Goal: Task Accomplishment & Management: Manage account settings

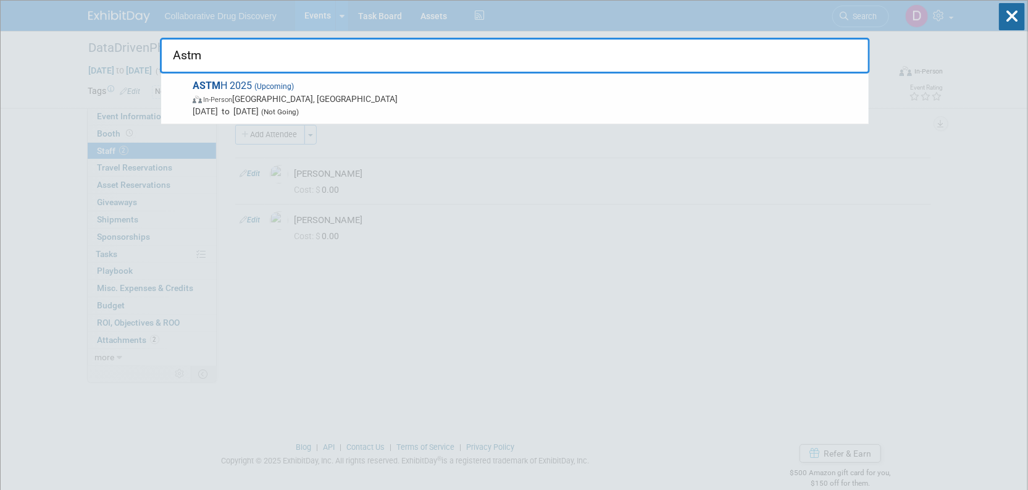
type input "Astm"
drag, startPoint x: 34, startPoint y: 64, endPoint x: 106, endPoint y: 32, distance: 78.2
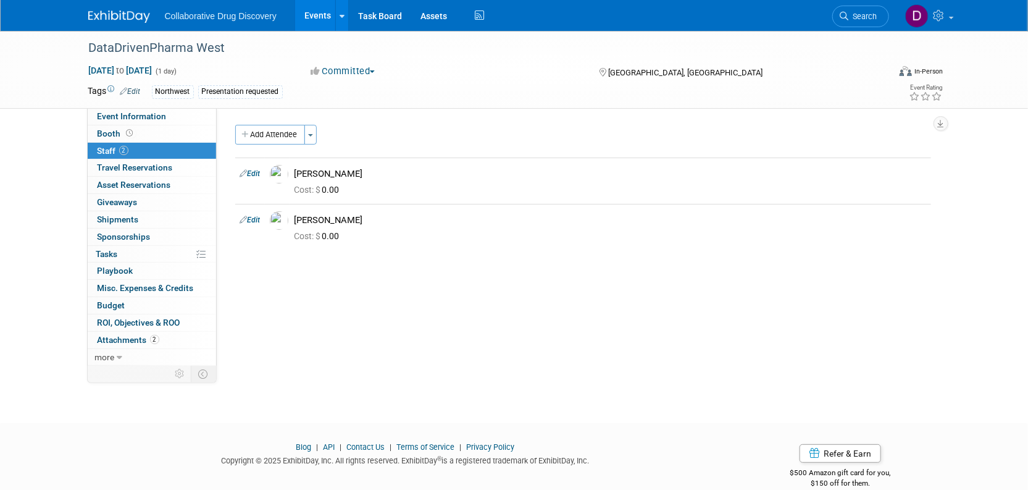
click at [106, 20] on img at bounding box center [119, 16] width 62 height 12
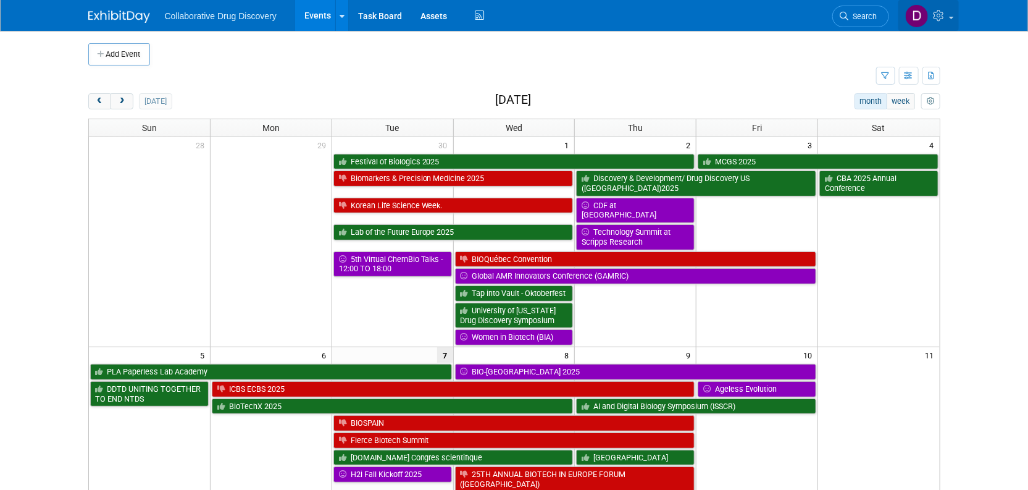
click at [911, 14] on img at bounding box center [916, 15] width 23 height 23
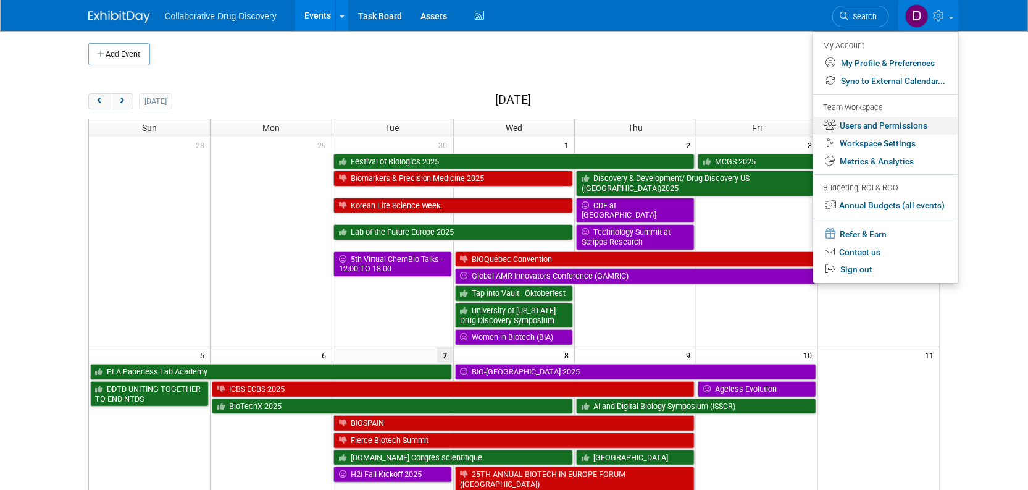
click at [867, 126] on link "Users and Permissions" at bounding box center [885, 126] width 145 height 18
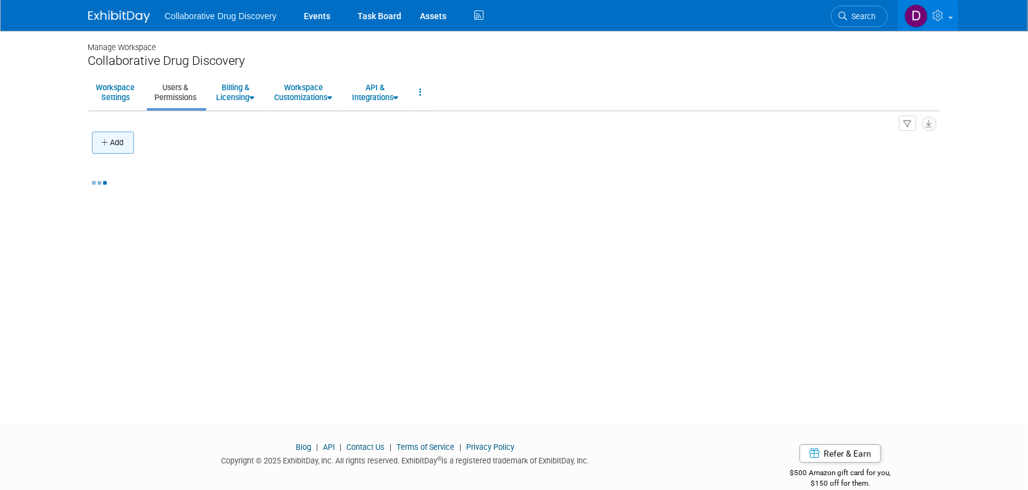
click at [102, 139] on icon "button" at bounding box center [106, 143] width 9 height 8
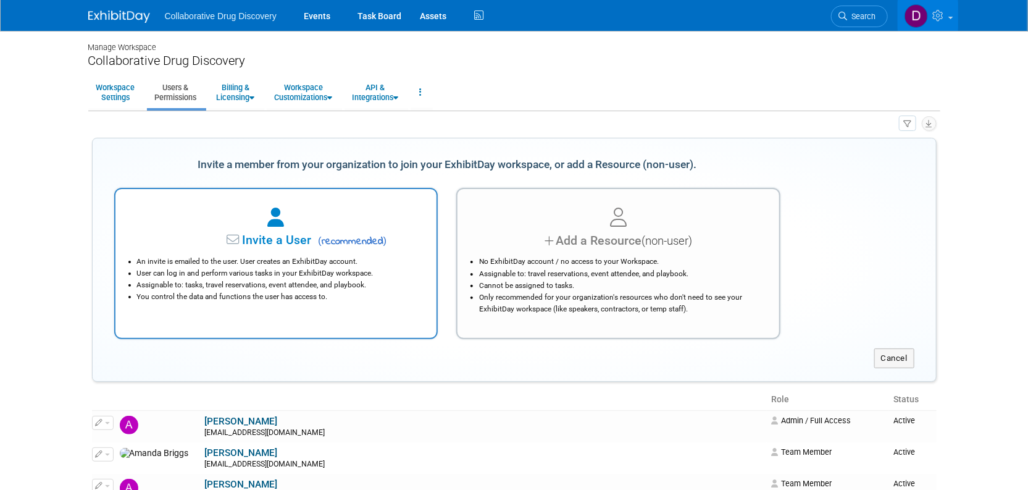
click at [259, 224] on div at bounding box center [276, 217] width 291 height 27
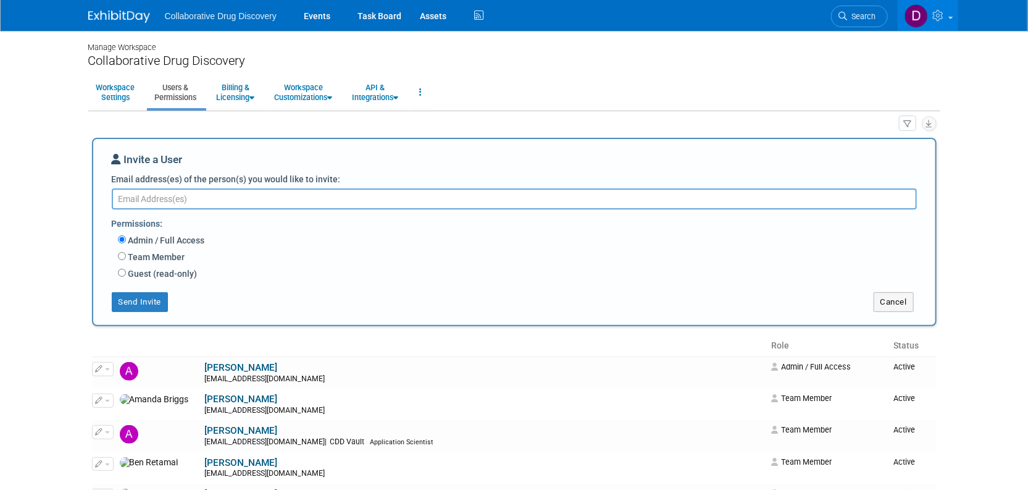
click at [151, 202] on textarea "Email address(es) of the person(s) you would like to invite:" at bounding box center [514, 198] width 805 height 21
type textarea "R"
click at [186, 198] on textarea "Email address(es) of the person(s) you would like to invite:" at bounding box center [514, 198] width 805 height 21
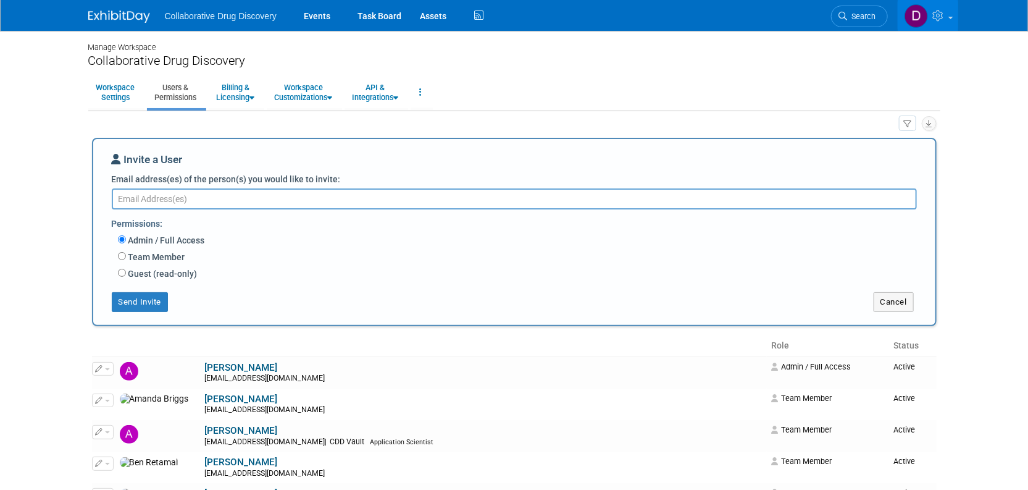
click at [132, 259] on label "Team Member" at bounding box center [155, 257] width 59 height 12
click at [126, 259] on input "Team Member" at bounding box center [122, 256] width 8 height 8
radio input "true"
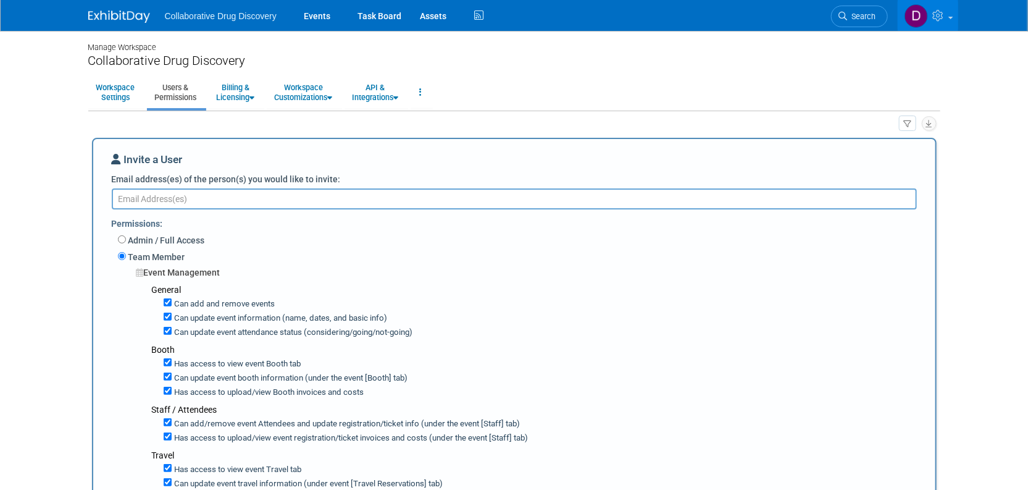
click at [186, 201] on textarea "Email address(es) of the person(s) you would like to invite:" at bounding box center [514, 198] width 805 height 21
paste textarea "roland.saito@collaborativedrug.com"
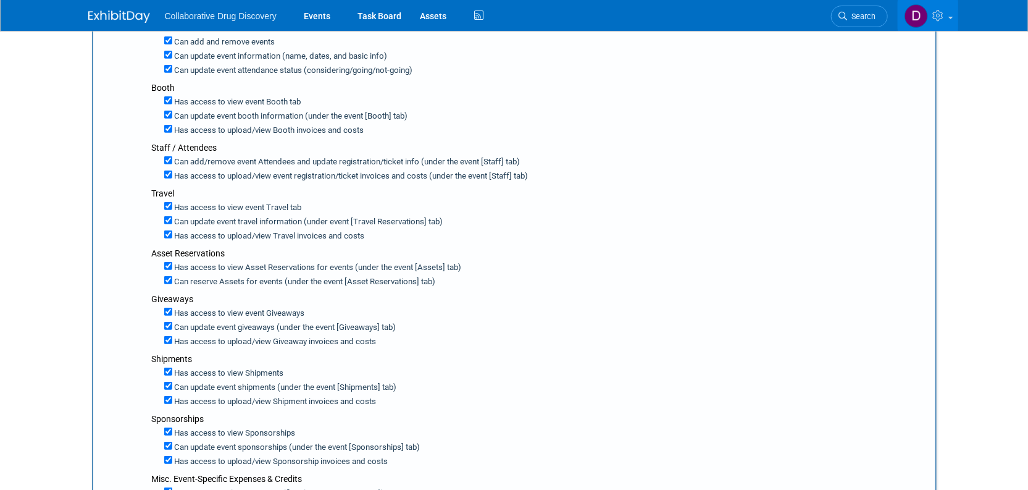
scroll to position [247, 0]
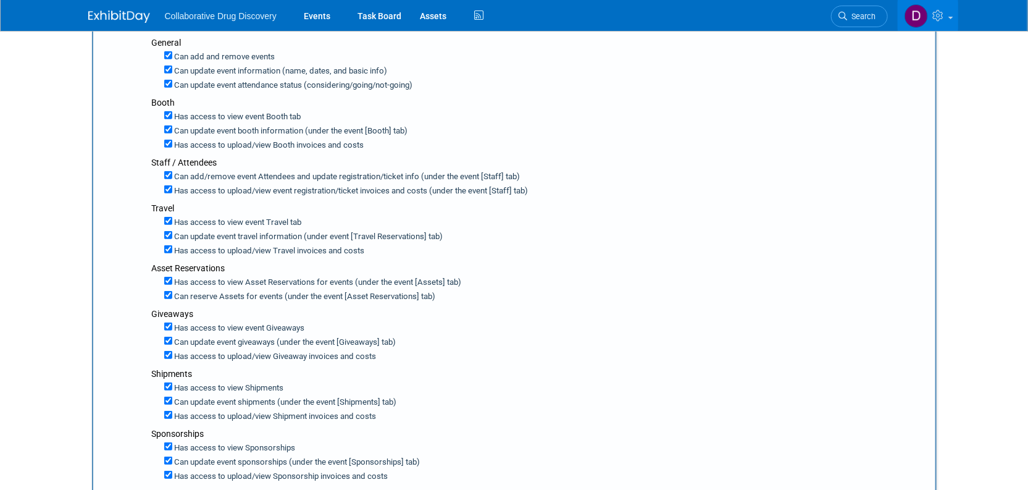
type textarea "roland.saito@collaborativedrug.com"
click at [239, 86] on label "Can update event attendance status (considering/going/not-going)" at bounding box center [292, 86] width 241 height 12
click at [172, 86] on input "Can update event attendance status (considering/going/not-going)" at bounding box center [168, 84] width 8 height 8
checkbox input "false"
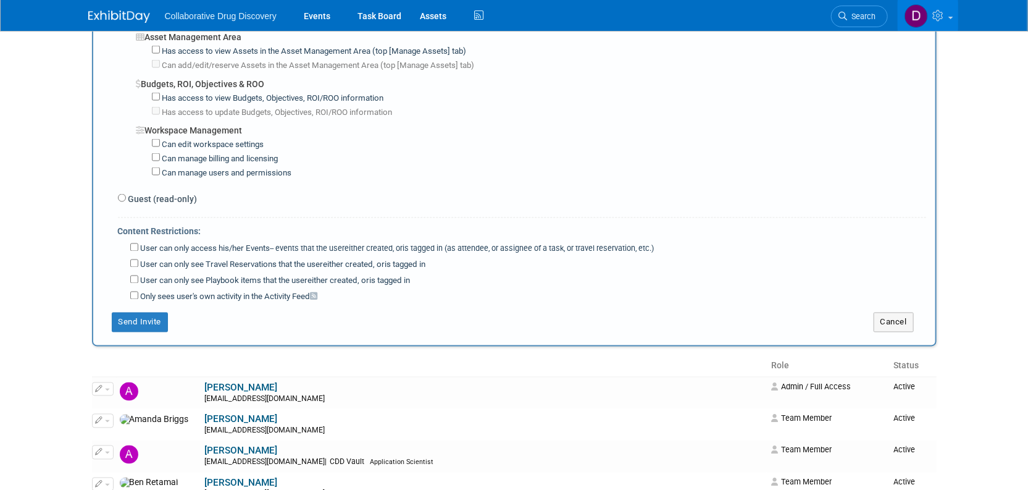
scroll to position [888, 0]
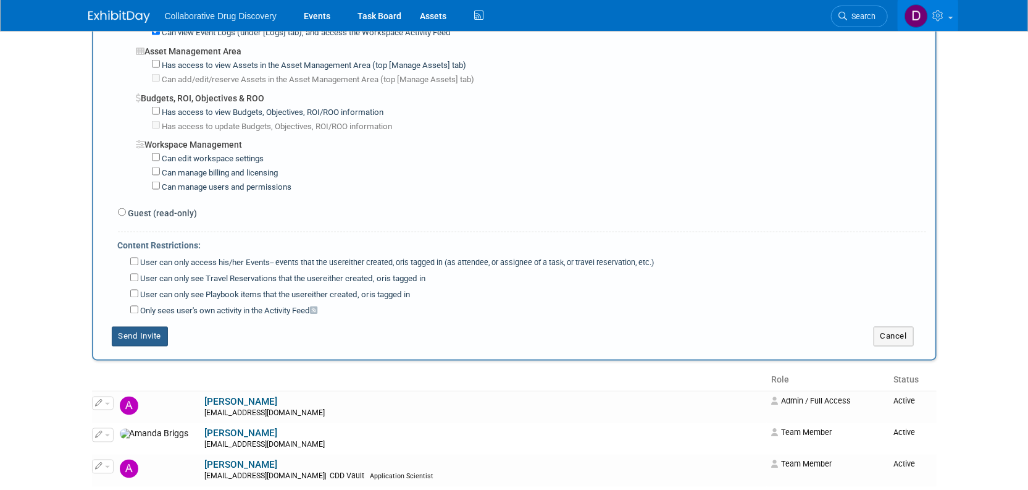
click at [126, 327] on button "Send Invite" at bounding box center [140, 337] width 57 height 20
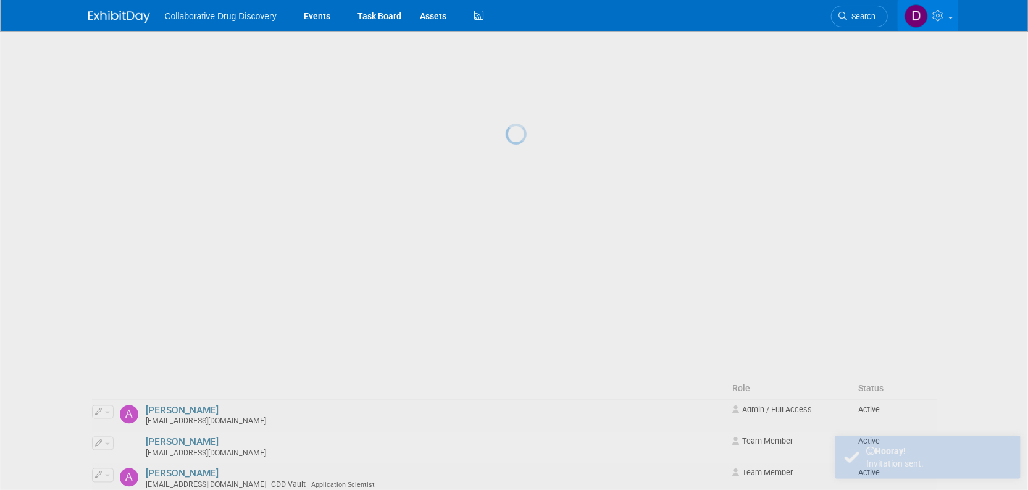
scroll to position [0, 0]
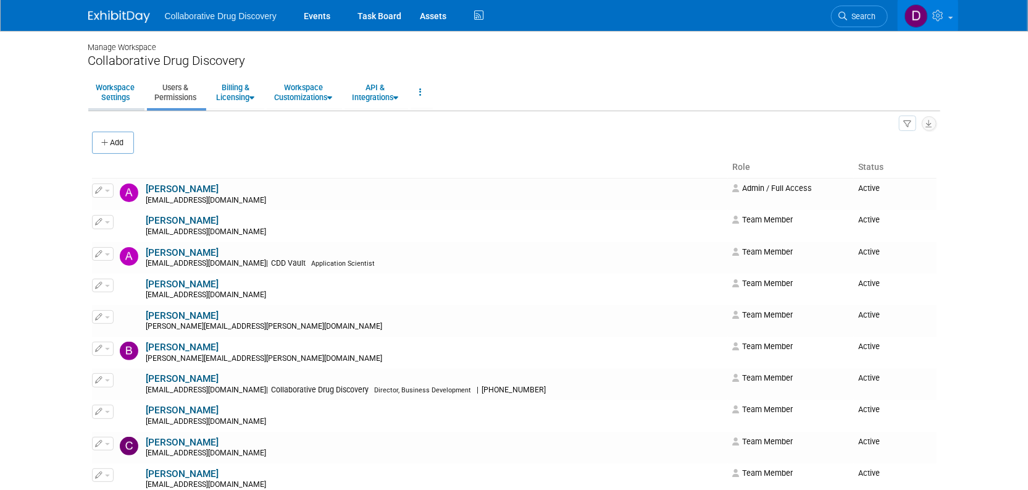
click at [124, 103] on link "Workspace Settings" at bounding box center [115, 92] width 55 height 30
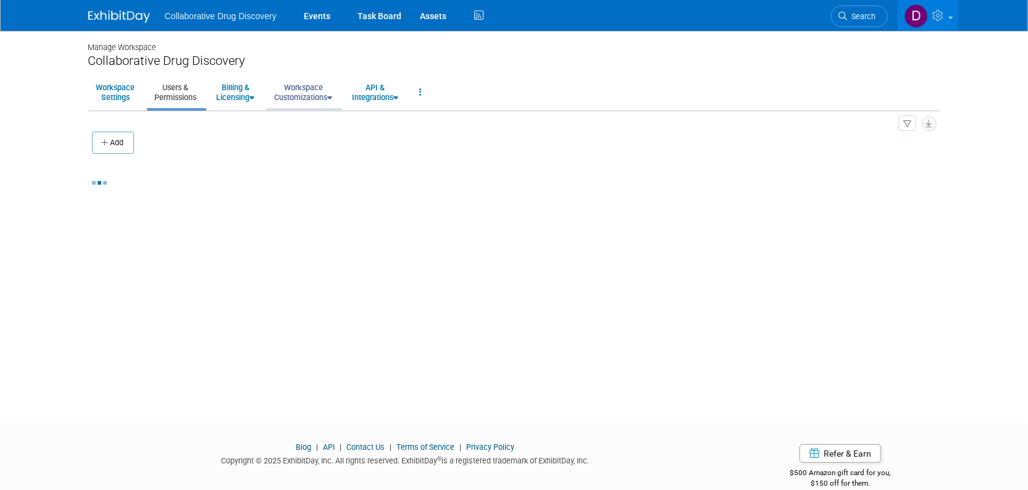
click at [332, 95] on link "Workspace Customizations" at bounding box center [304, 92] width 74 height 30
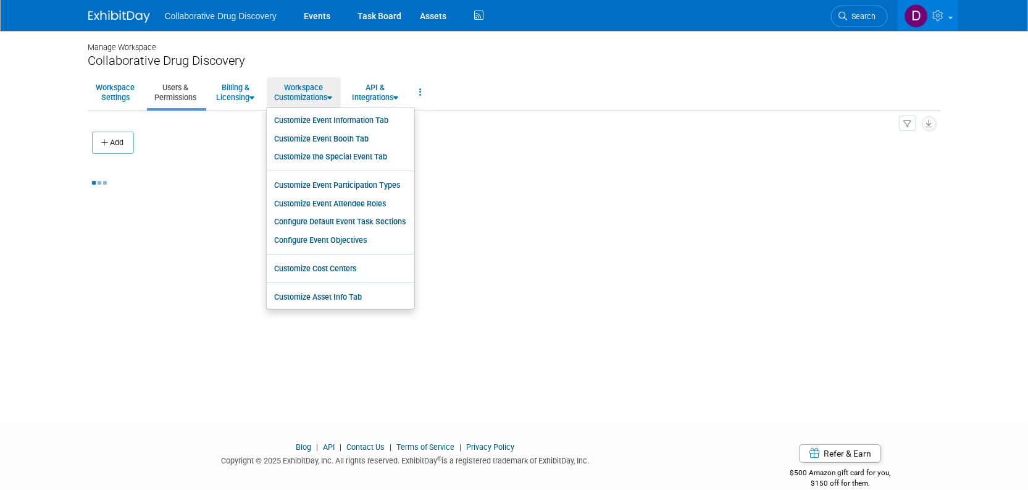
click at [577, 199] on div "Manage Workspace Collaborative Drug Discovery Workspace Settings Users & Permis…" at bounding box center [514, 216] width 870 height 370
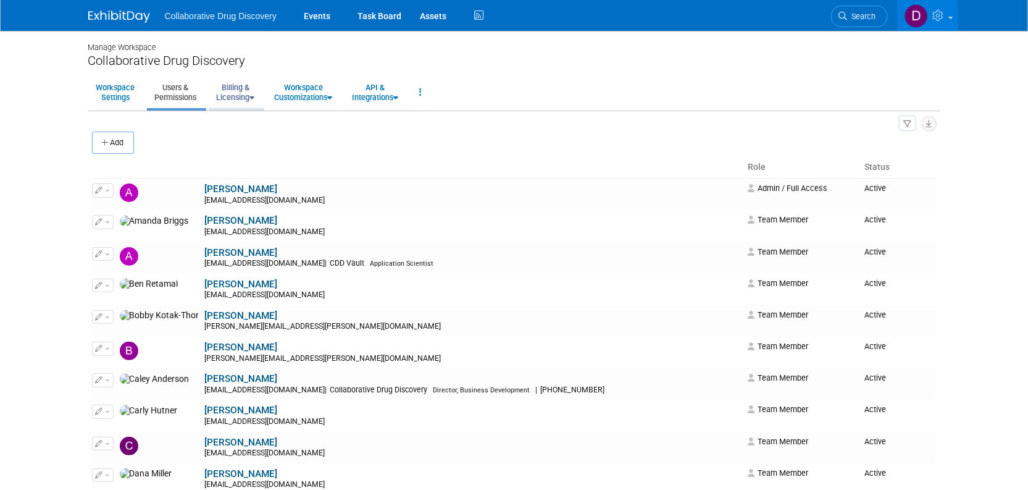
click at [215, 91] on link "Billing & Licensing" at bounding box center [236, 92] width 54 height 30
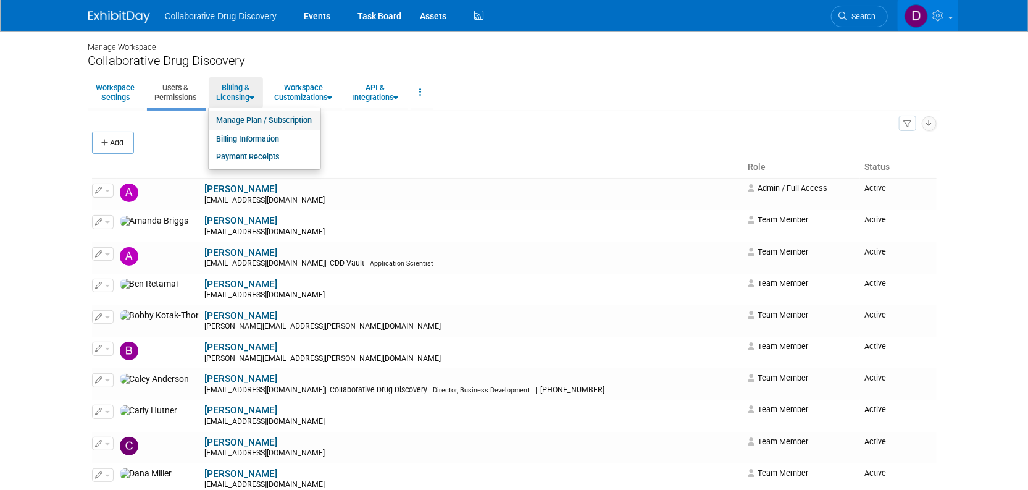
click at [262, 122] on link "Manage Plan / Subscription" at bounding box center [265, 120] width 112 height 19
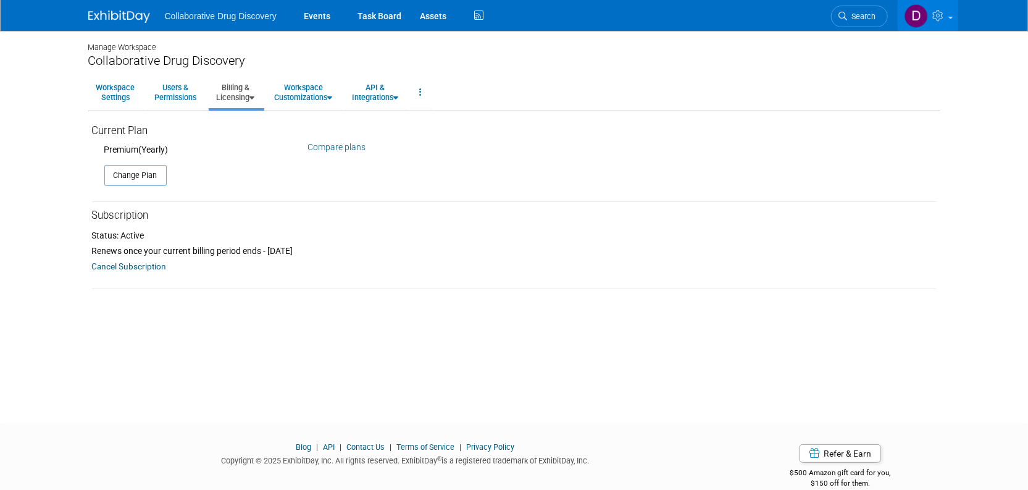
click at [202, 148] on div "Premium (Yearly)" at bounding box center [196, 149] width 185 height 12
click at [286, 248] on div "Renews once your current billing period ends - [DATE]" at bounding box center [514, 250] width 845 height 12
click at [329, 148] on link "Compare plans" at bounding box center [336, 147] width 58 height 10
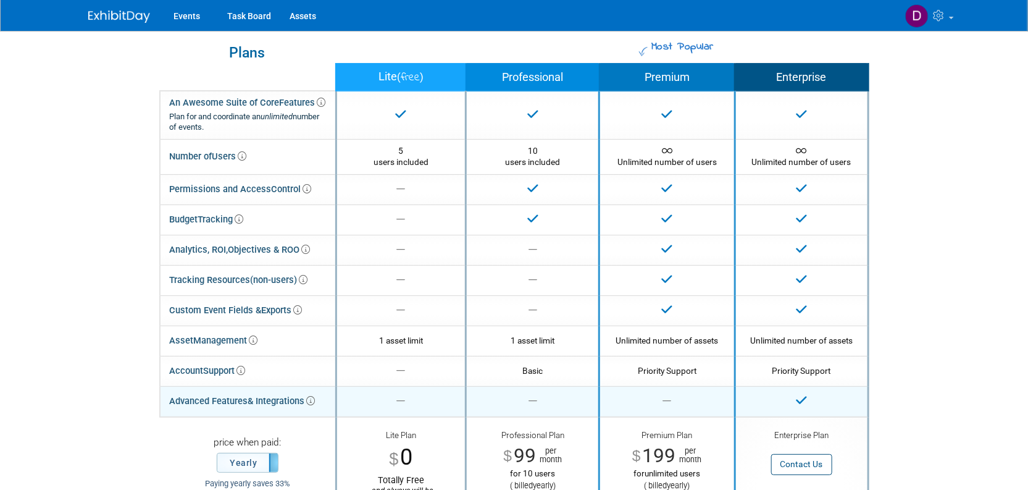
scroll to position [27, 0]
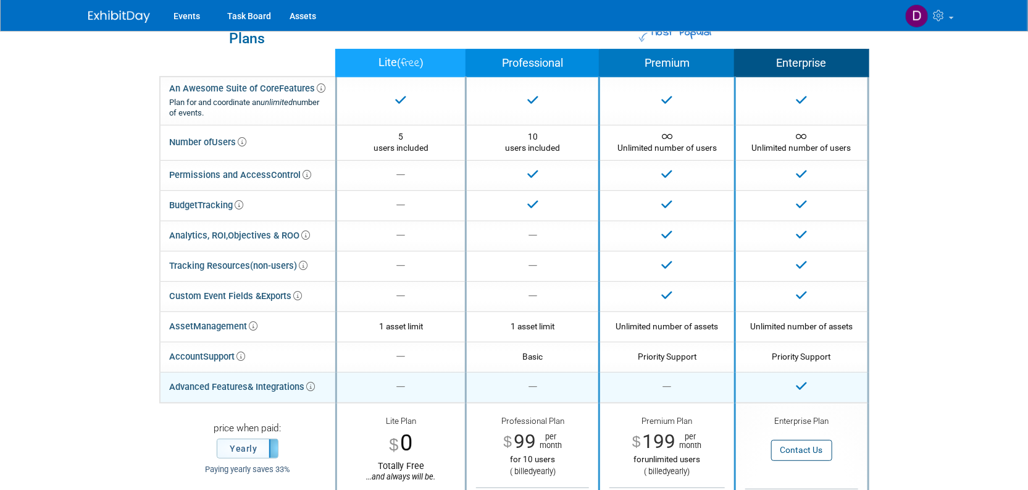
click at [314, 385] on icon at bounding box center [311, 386] width 9 height 9
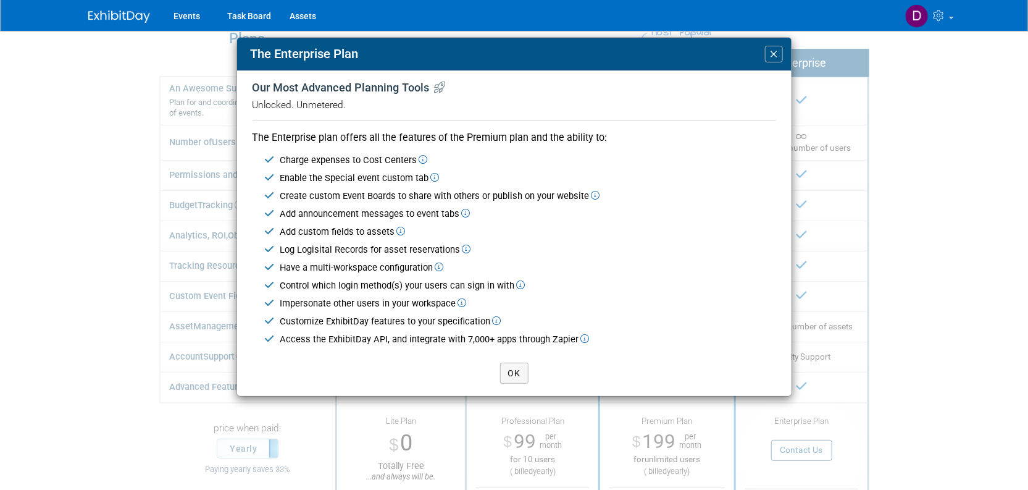
click at [336, 180] on div "Enable the Special event custom tab" at bounding box center [528, 178] width 496 height 13
click at [336, 203] on td "Create custom Event Boards to share with others or publish on your website" at bounding box center [525, 196] width 501 height 18
click at [336, 202] on td "Create custom Event Boards to share with others or publish on your website" at bounding box center [525, 196] width 501 height 18
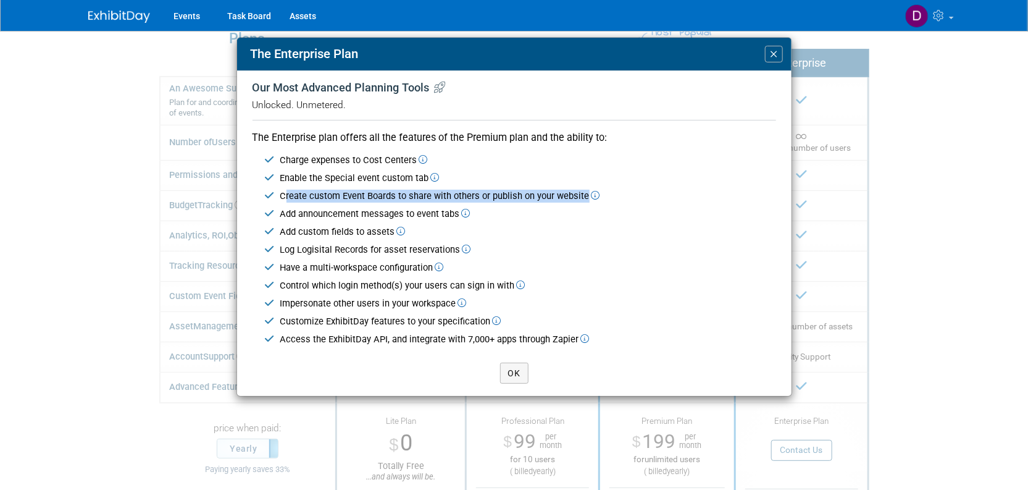
click at [336, 202] on td "Create custom Event Boards to share with others or publish on your website" at bounding box center [525, 196] width 501 height 18
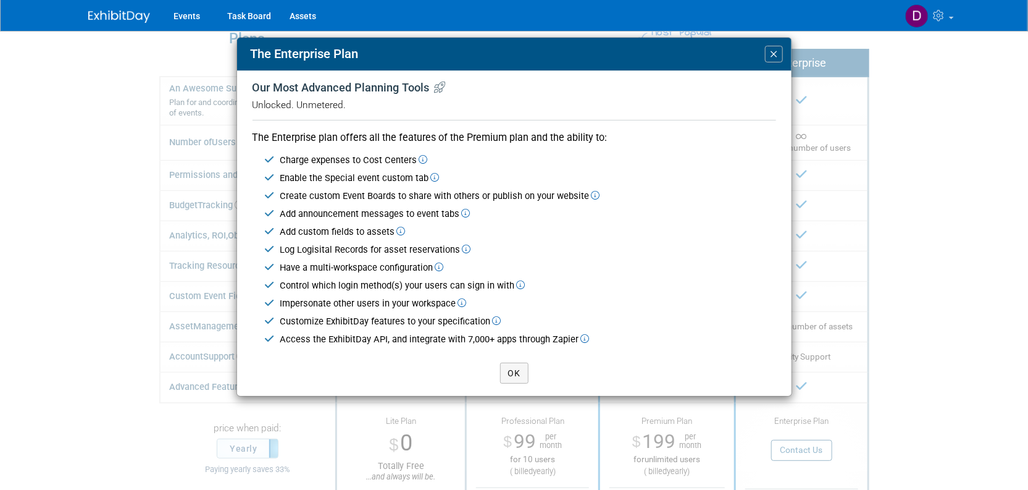
click at [467, 214] on icon at bounding box center [466, 213] width 9 height 9
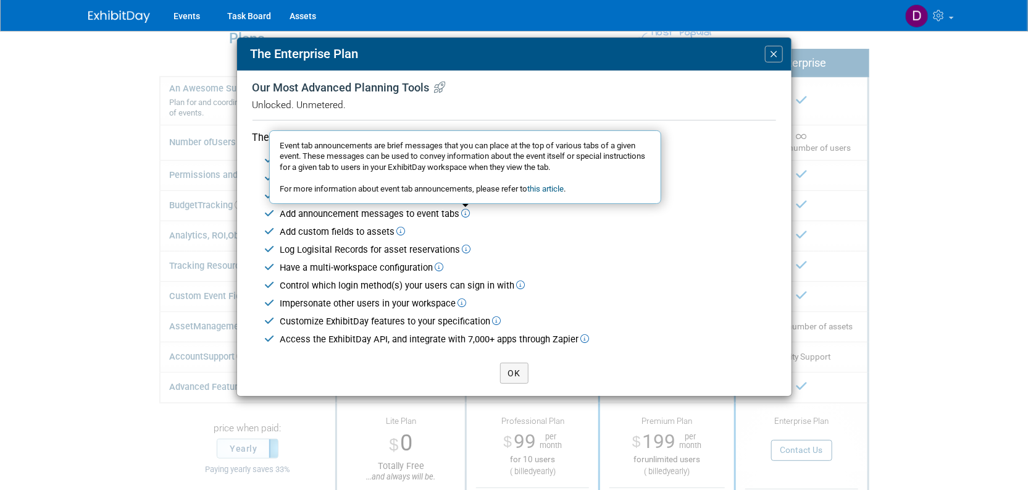
click at [770, 53] on span "×" at bounding box center [773, 54] width 9 height 17
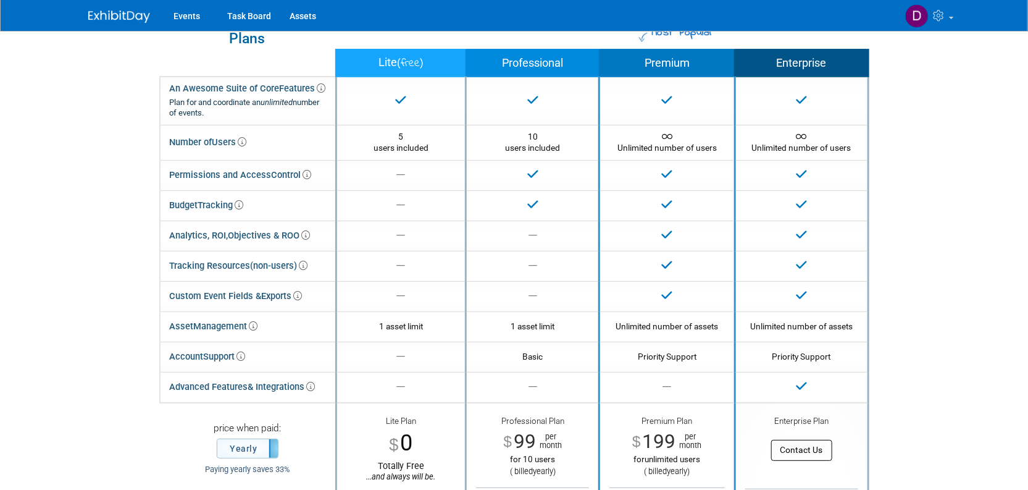
click at [808, 453] on button "Contact Us" at bounding box center [801, 450] width 61 height 20
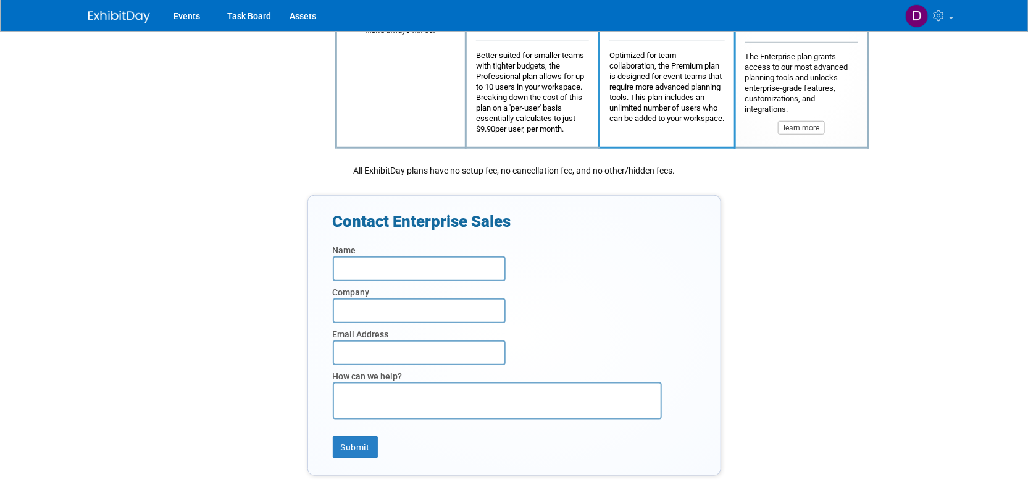
click at [862, 228] on div "Contact Enterprise Sales Name Company Email Address How can we help? Submit" at bounding box center [514, 335] width 710 height 281
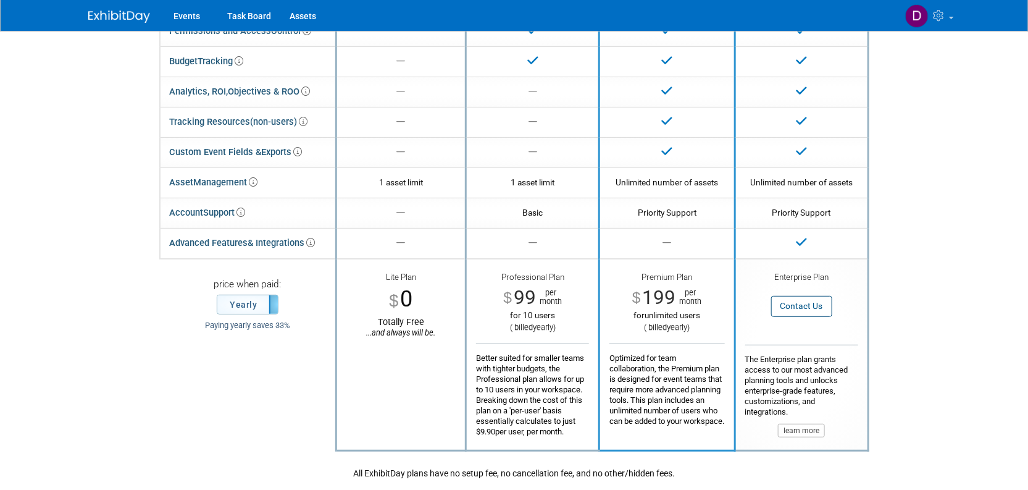
scroll to position [164, 0]
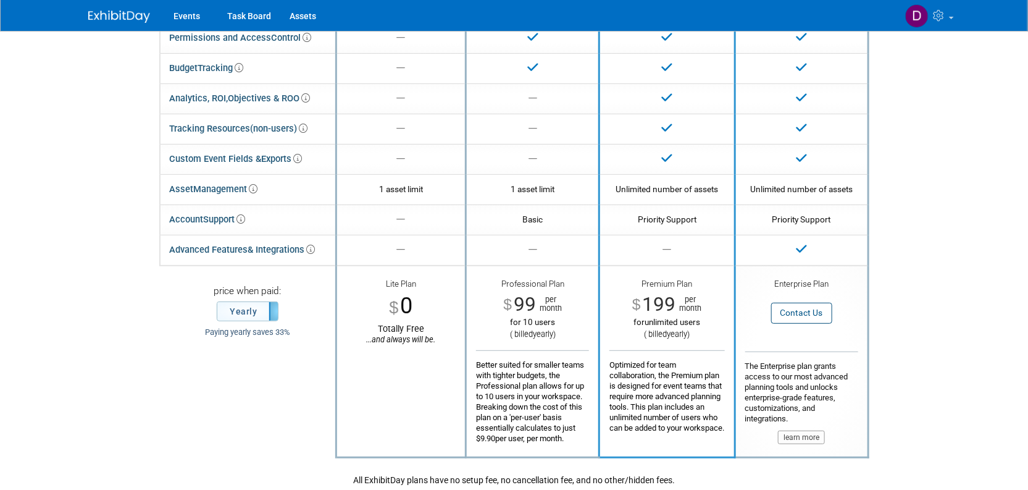
click at [806, 438] on button "learn more" at bounding box center [801, 437] width 47 height 14
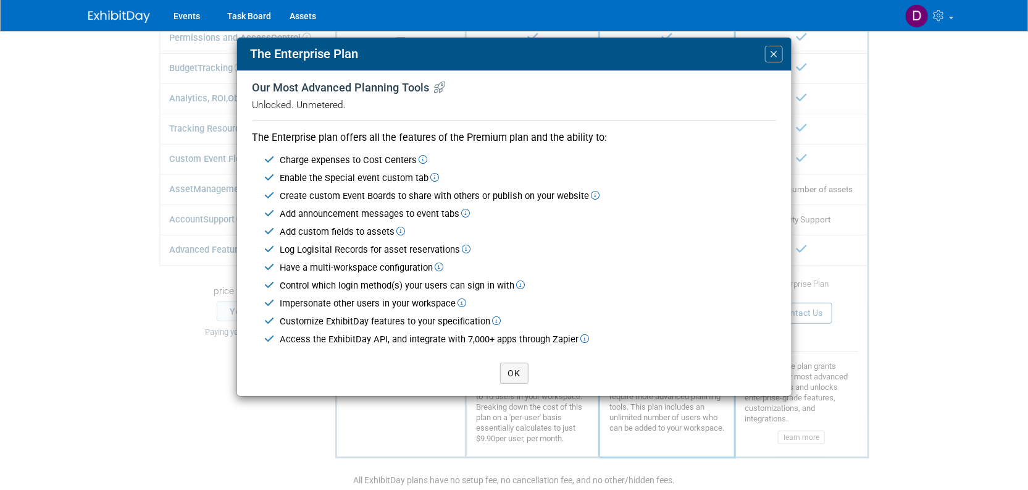
click at [502, 361] on div "OK" at bounding box center [514, 376] width 554 height 38
click at [528, 375] on div "OK" at bounding box center [514, 376] width 554 height 38
click at [524, 374] on button "OK" at bounding box center [514, 372] width 28 height 21
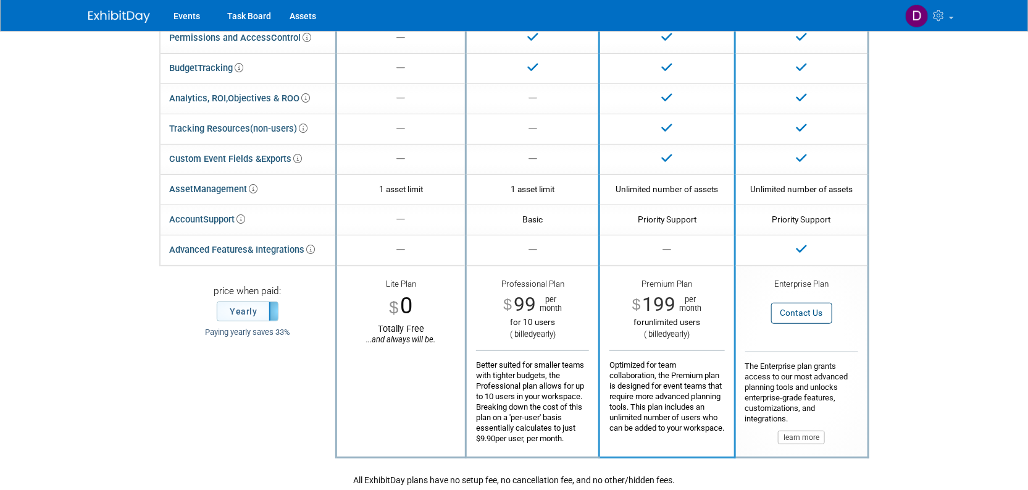
scroll to position [0, 0]
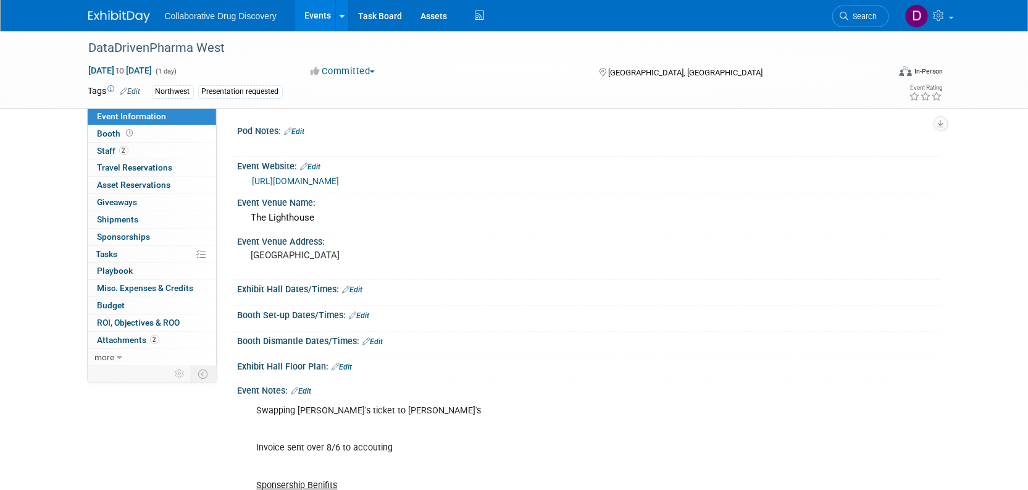
click at [126, 13] on img at bounding box center [119, 16] width 62 height 12
click at [124, 14] on img at bounding box center [119, 16] width 62 height 12
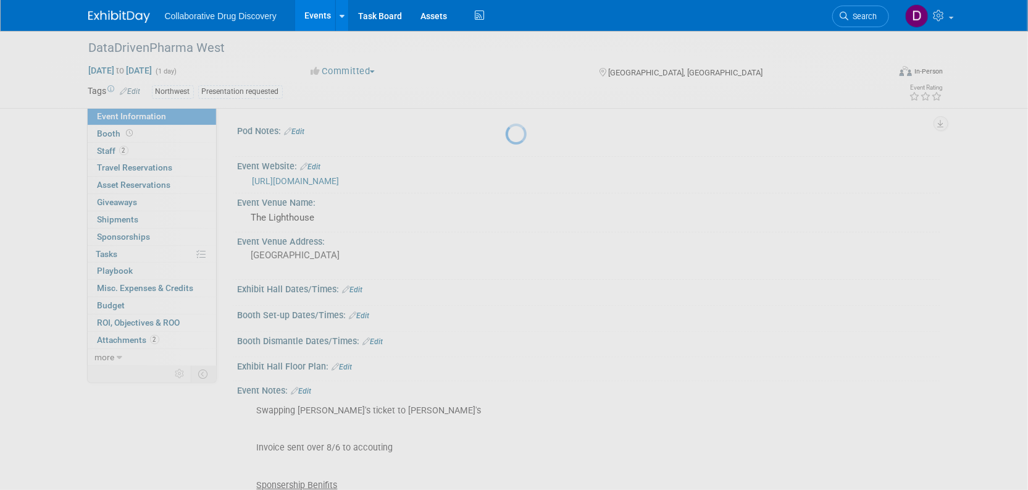
click at [124, 14] on img at bounding box center [119, 16] width 62 height 12
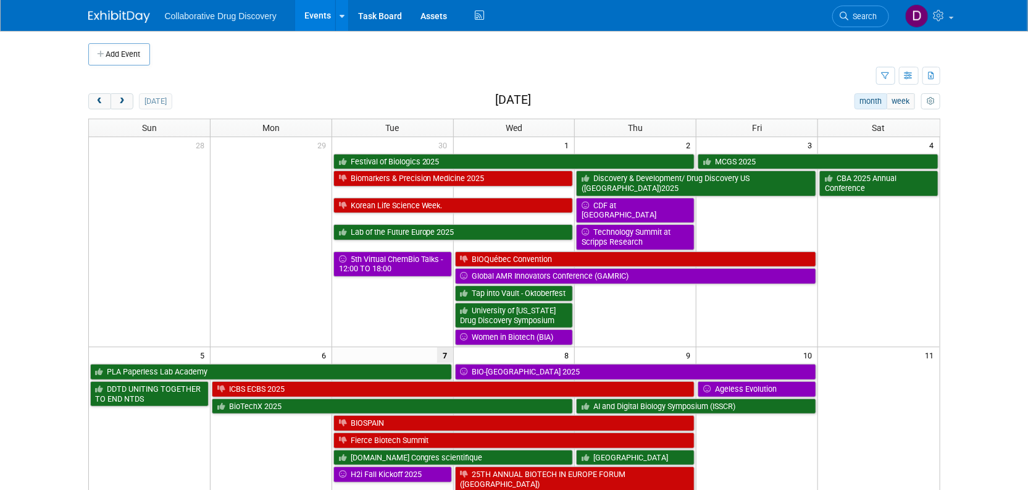
scroll to position [204, 0]
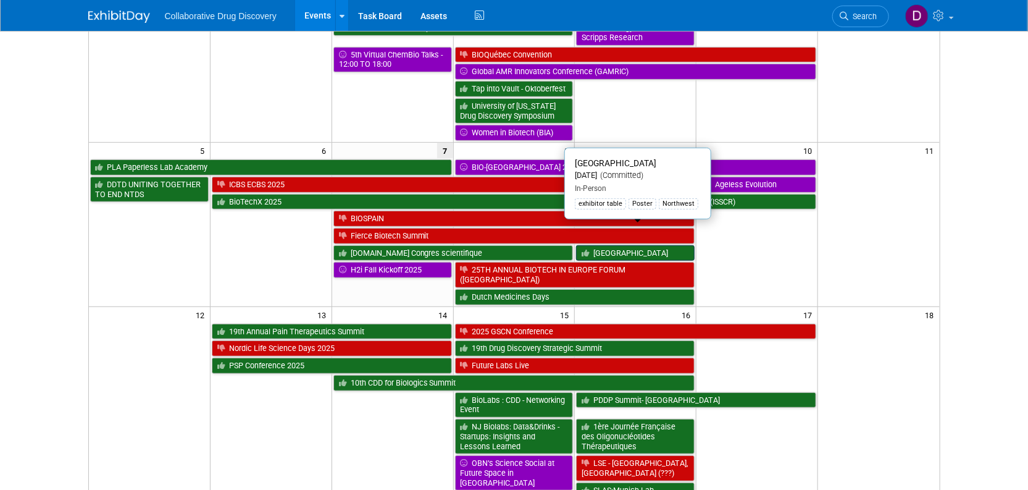
click at [621, 245] on link "[GEOGRAPHIC_DATA]" at bounding box center [635, 253] width 119 height 16
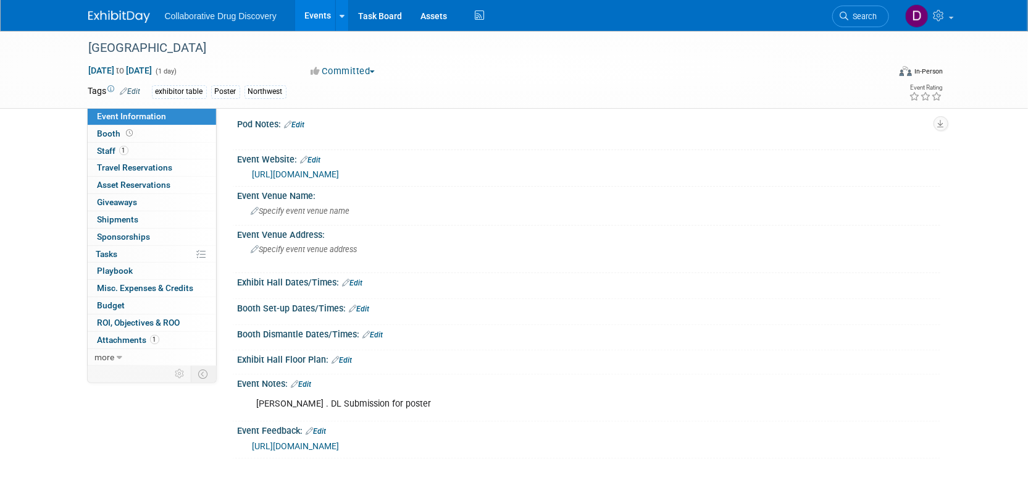
scroll to position [107, 0]
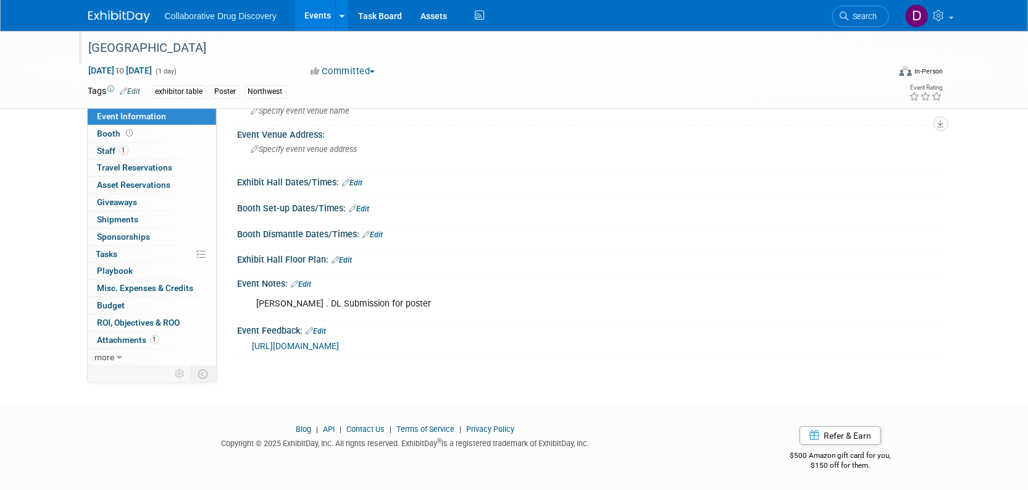
click at [111, 38] on div "[GEOGRAPHIC_DATA]" at bounding box center [478, 48] width 786 height 22
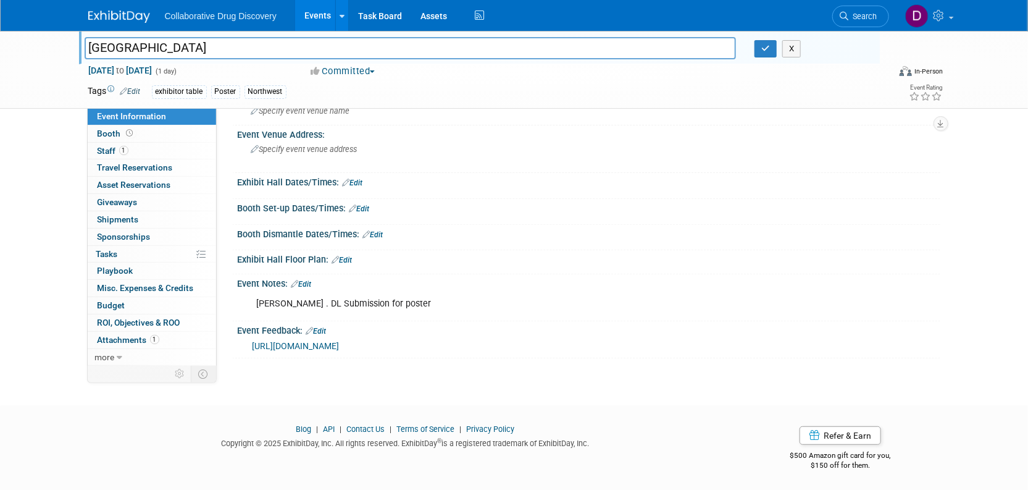
click at [111, 40] on input "[GEOGRAPHIC_DATA]" at bounding box center [411, 48] width 652 height 22
drag, startPoint x: 630, startPoint y: 100, endPoint x: 717, endPoint y: 39, distance: 106.9
click at [633, 98] on div "Tags Edit exhibitor table Poster Northwest Event Rating" at bounding box center [516, 94] width 874 height 22
click at [869, 24] on link "Search" at bounding box center [860, 17] width 57 height 22
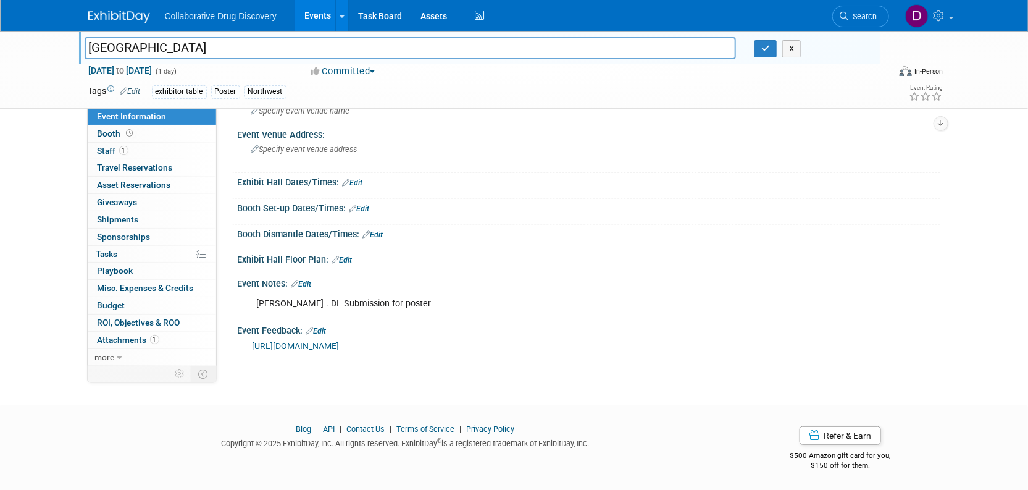
scroll to position [0, 0]
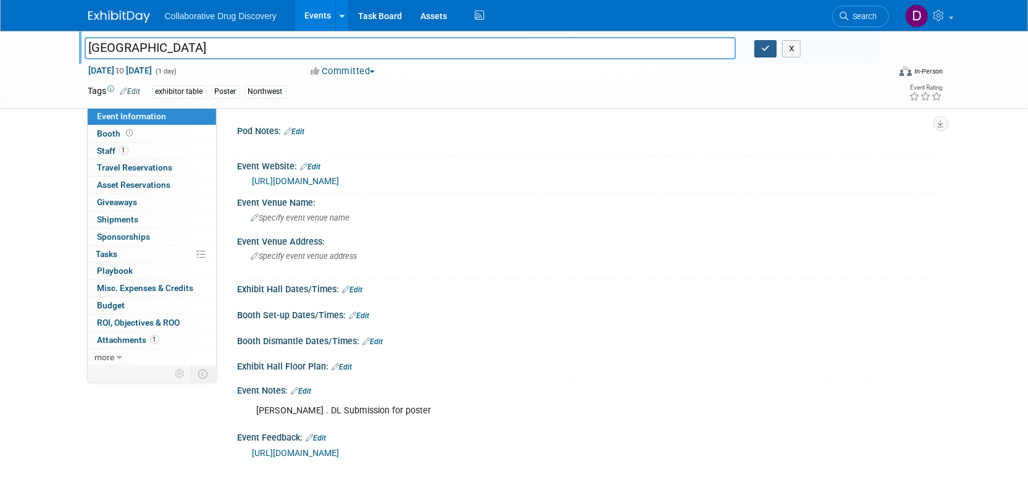
click at [764, 44] on icon "button" at bounding box center [765, 48] width 9 height 8
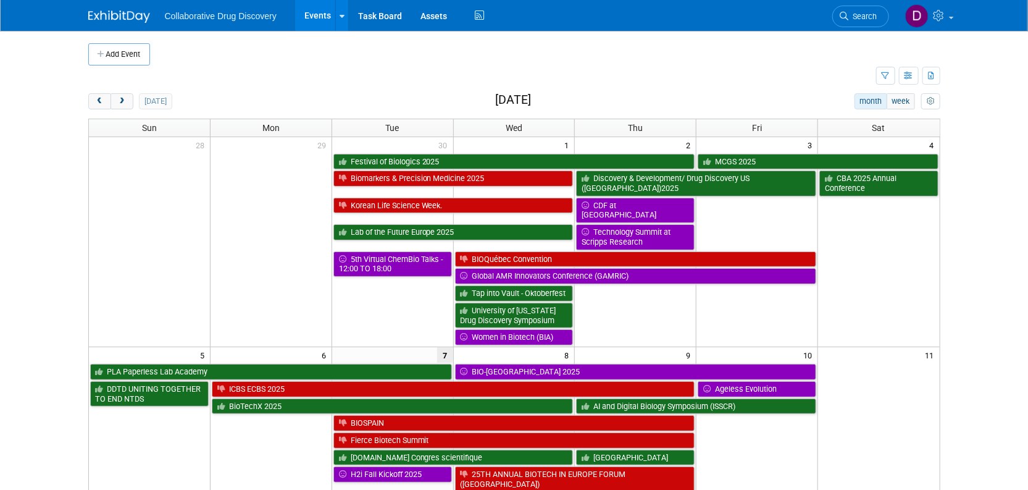
click at [859, 19] on span "Search" at bounding box center [863, 16] width 28 height 9
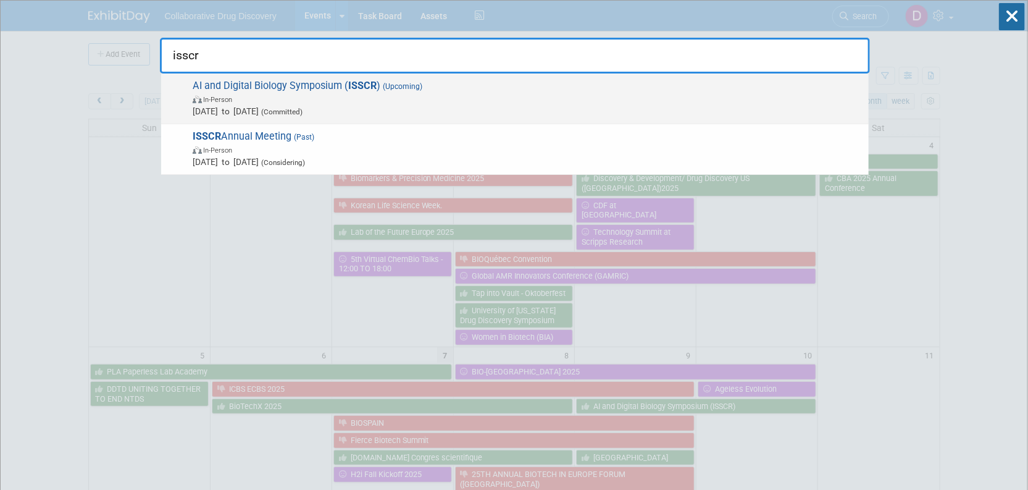
type input "isscr"
click at [433, 107] on span "Oct 9, 2025 to Oct 10, 2025 (Committed)" at bounding box center [528, 111] width 670 height 12
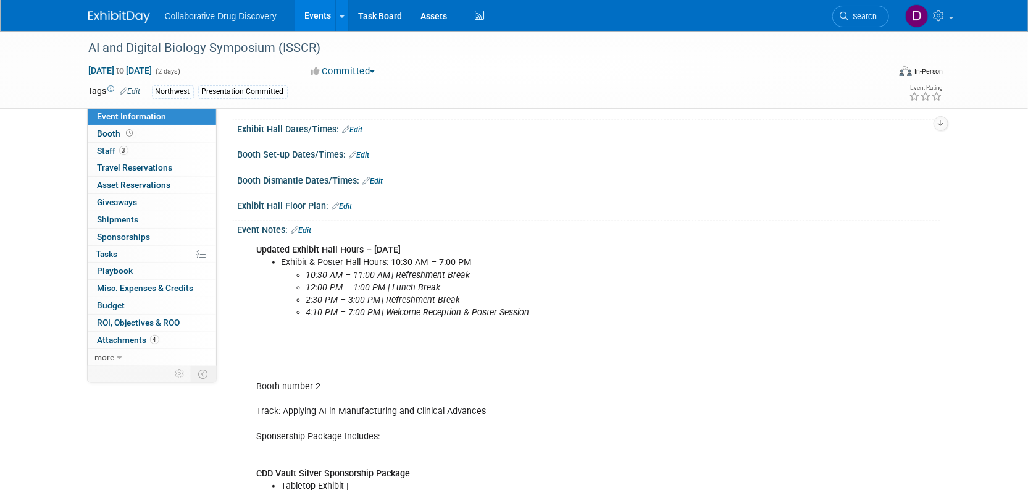
scroll to position [243, 0]
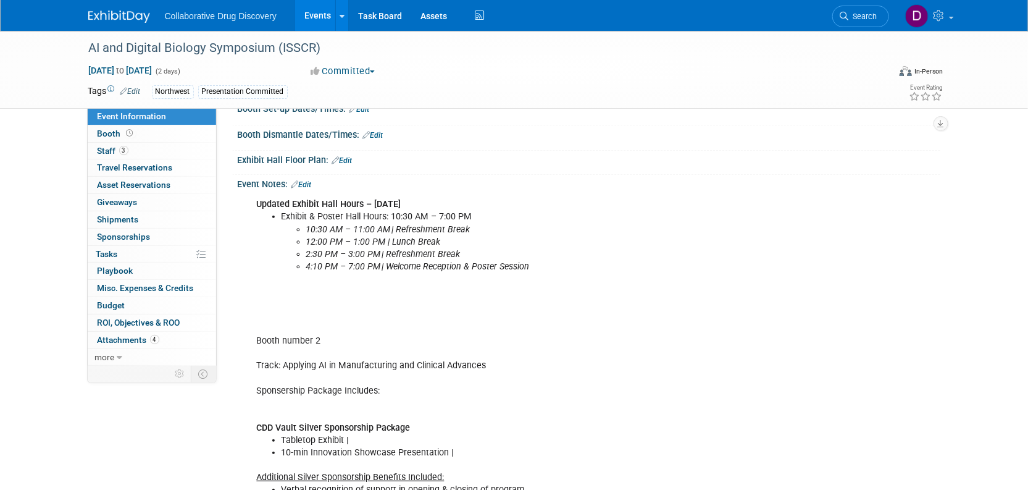
click at [306, 185] on link "Edit" at bounding box center [301, 184] width 20 height 9
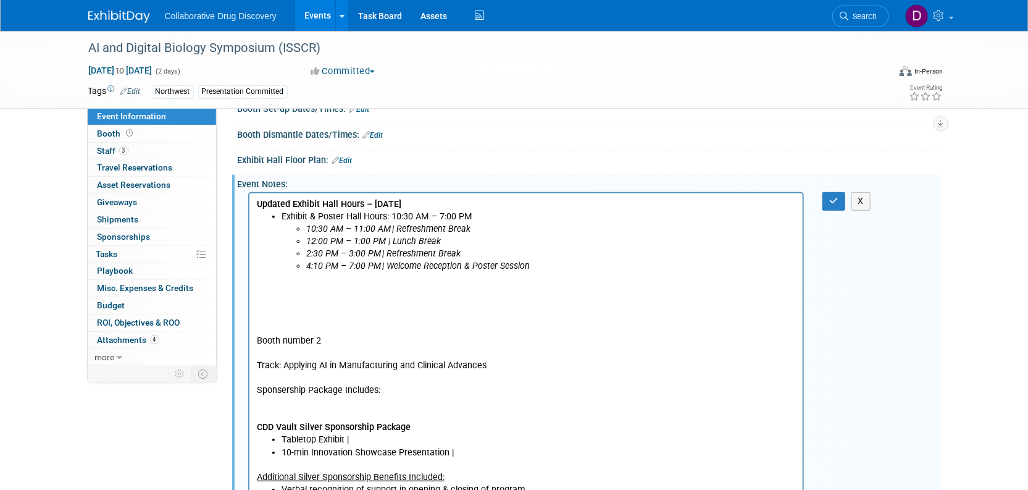
scroll to position [0, 0]
drag, startPoint x: 288, startPoint y: 348, endPoint x: 222, endPoint y: 339, distance: 66.1
click at [249, 339] on html "Updated Exhibit Hall Hours – [DATE] Exhibit & Poster Hall Hours: 10:30 AM – 7:0…" at bounding box center [526, 455] width 554 height 525
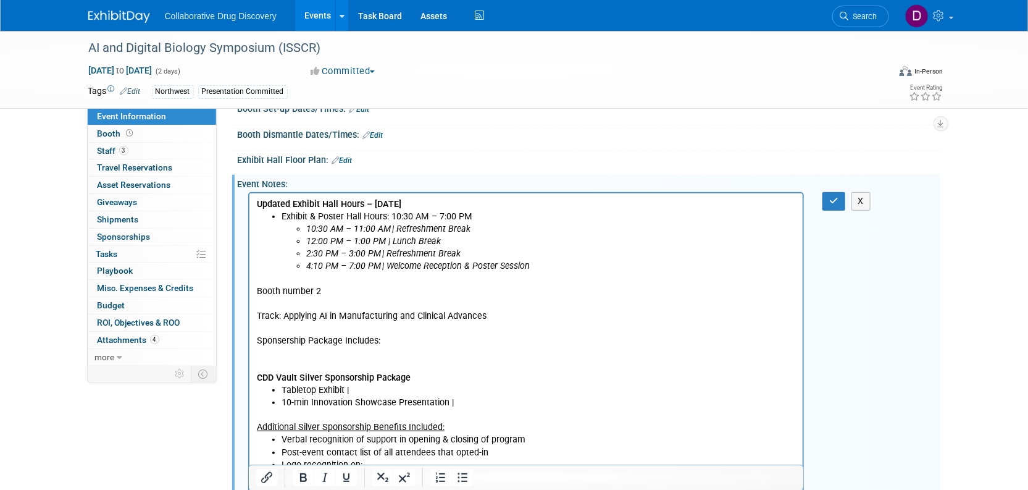
click at [309, 294] on p "Booth number 2 Track: Applying AI in Manufacturing and Clinical Advances Sponse…" at bounding box center [526, 328] width 540 height 112
click at [302, 478] on icon "Bold" at bounding box center [303, 477] width 15 height 15
click at [425, 351] on p "Booth number 2 Track: Applying AI in Manufacturing and Clinical Advances Sponse…" at bounding box center [526, 328] width 540 height 112
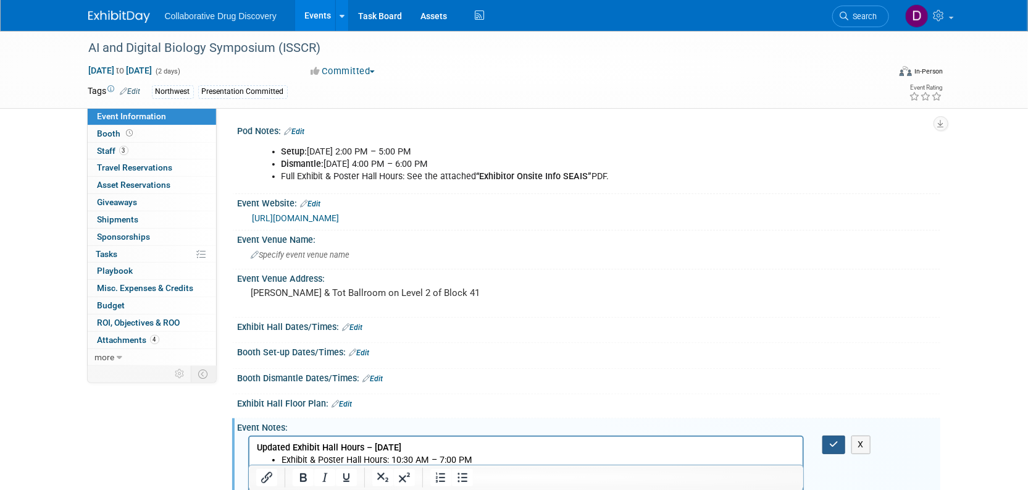
click at [836, 443] on icon "button" at bounding box center [833, 444] width 9 height 9
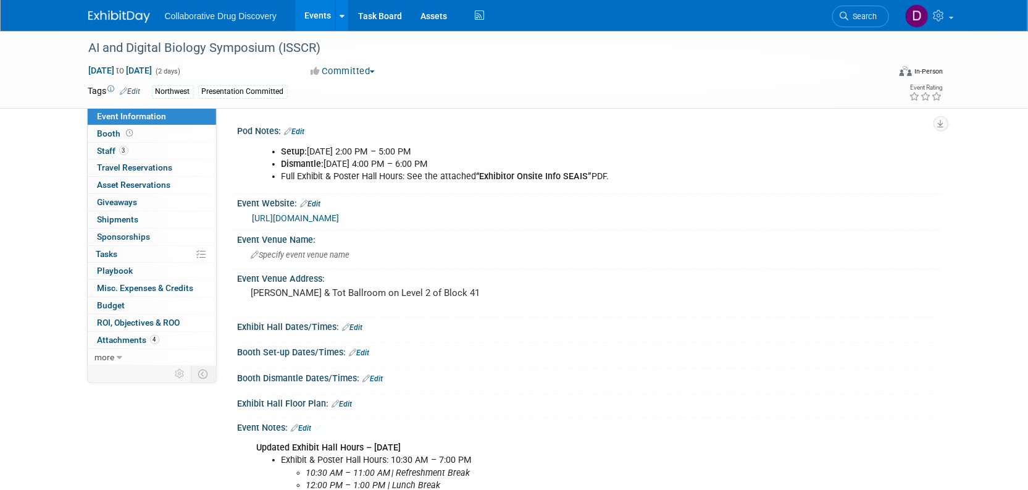
click at [386, 163] on li "Dismantle: Friday, 10 October, 4:00 PM – 6:00 PM" at bounding box center [539, 164] width 515 height 12
click at [720, 225] on div "https://www.isscr.org/upcoming-programs/2025-seattle-international-symposium" at bounding box center [591, 218] width 678 height 14
click at [846, 20] on link "Search" at bounding box center [860, 17] width 57 height 22
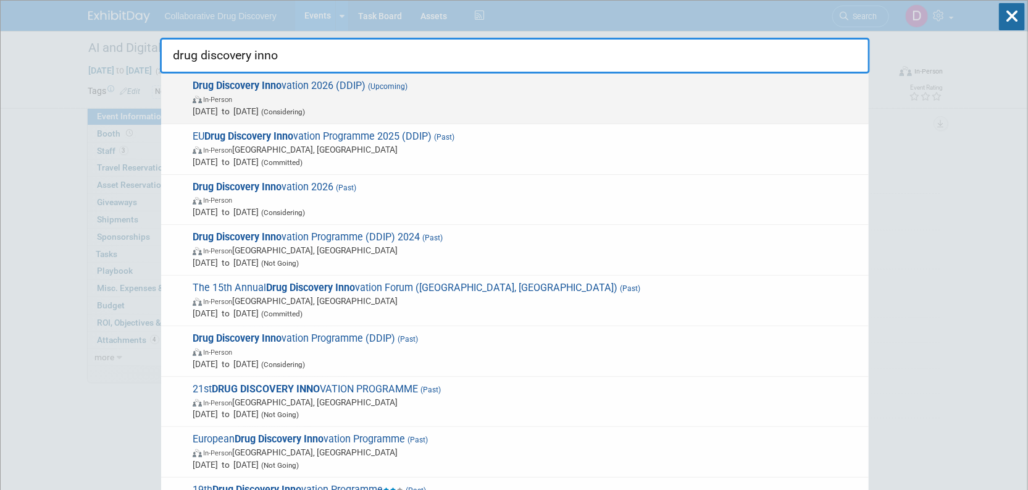
type input "drug discovery inno"
click at [470, 90] on span "Drug Discovery Inno vation 2026 (DDIP) (Upcoming) In-Person Mar 10, 2026 to Mar…" at bounding box center [526, 99] width 674 height 38
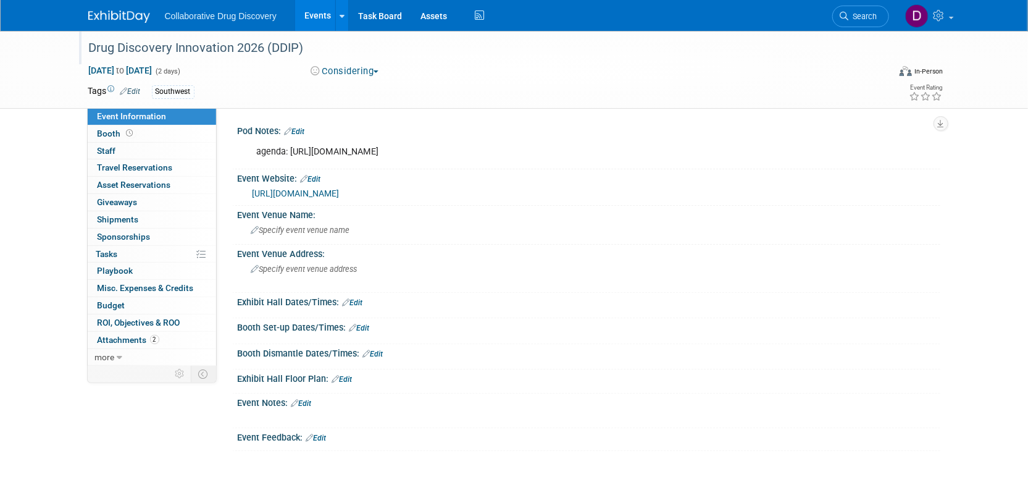
click at [232, 44] on div "Drug Discovery Innovation 2026 (DDIP)" at bounding box center [478, 48] width 786 height 22
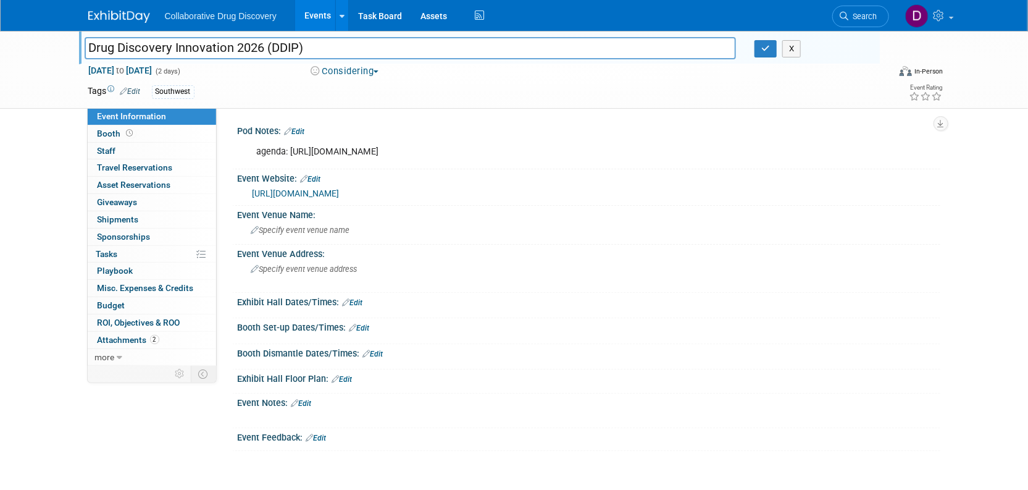
click at [232, 44] on input "Drug Discovery Innovation 2026 (DDIP)" at bounding box center [411, 48] width 652 height 22
click at [514, 90] on div "Southwest" at bounding box center [475, 92] width 646 height 14
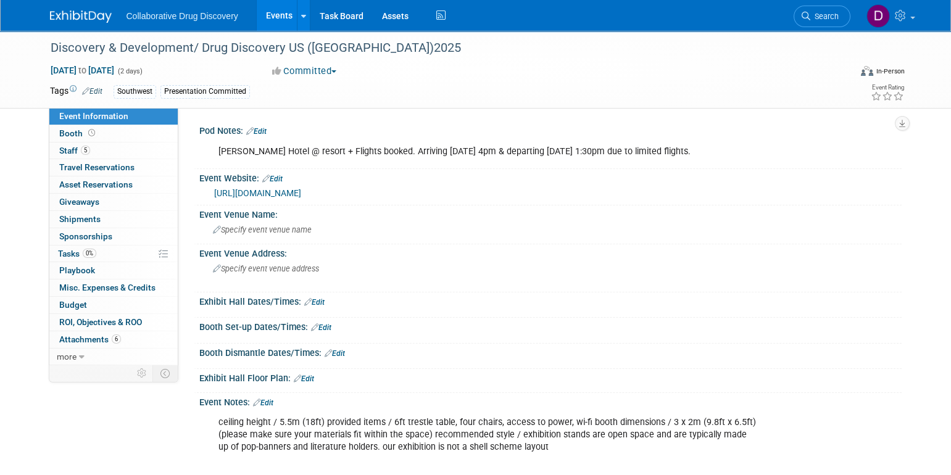
click at [301, 189] on link "https://oxfordglobal.com/discovery-development" at bounding box center [257, 193] width 87 height 10
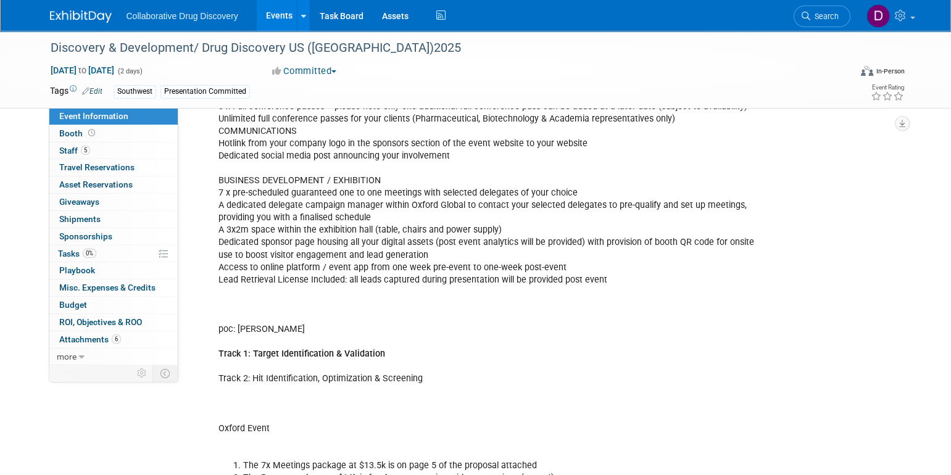
scroll to position [741, 0]
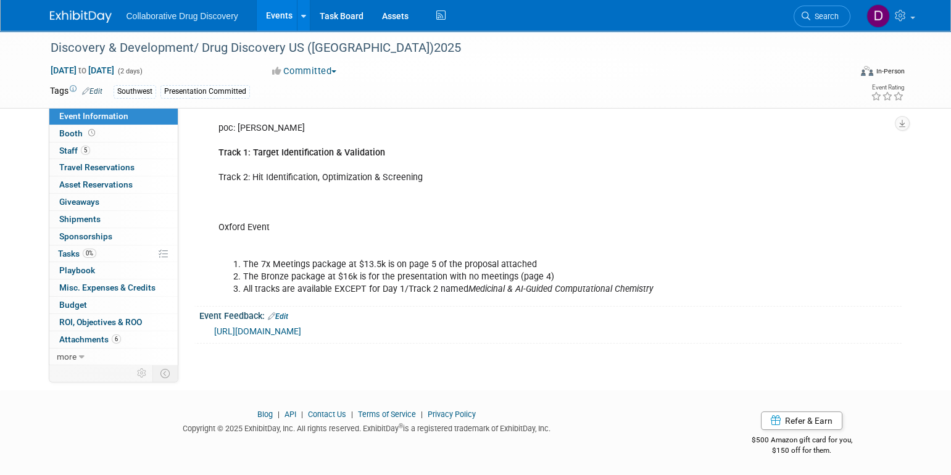
click at [283, 336] on div "[URL][DOMAIN_NAME]" at bounding box center [553, 332] width 678 height 14
click at [285, 331] on link "[URL][DOMAIN_NAME]" at bounding box center [257, 332] width 87 height 10
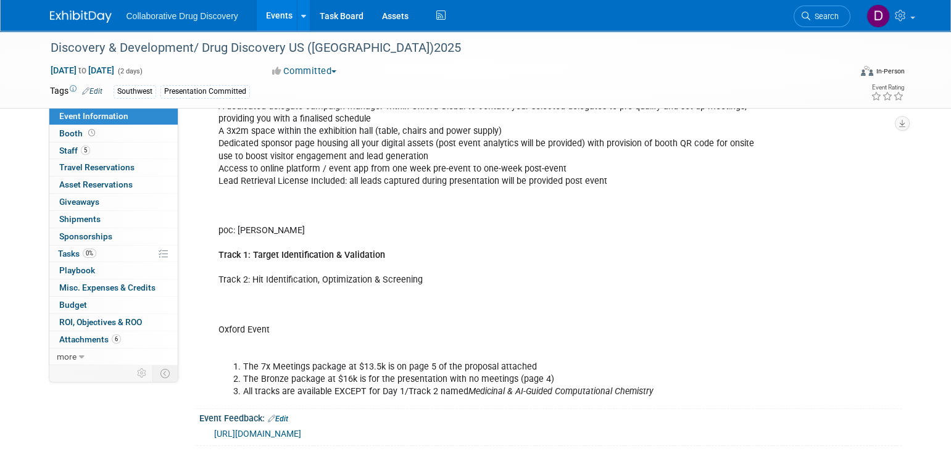
scroll to position [701, 0]
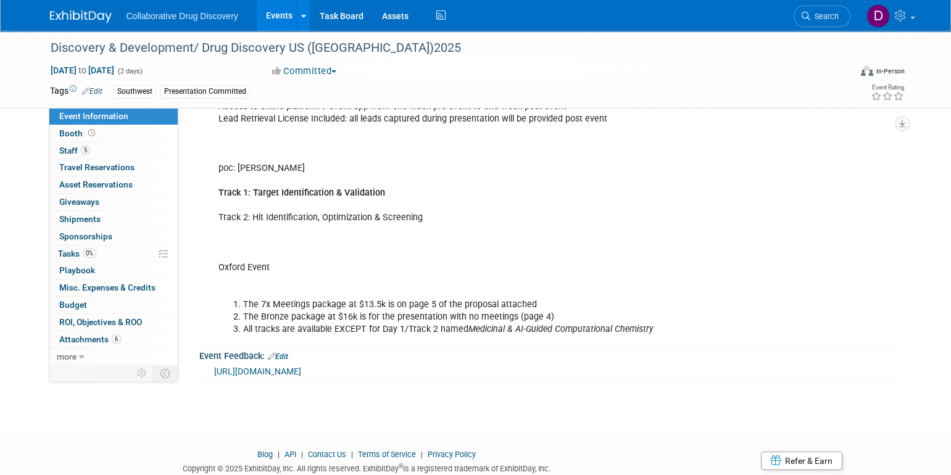
click at [223, 355] on div "Event Feedback: Edit" at bounding box center [550, 355] width 703 height 16
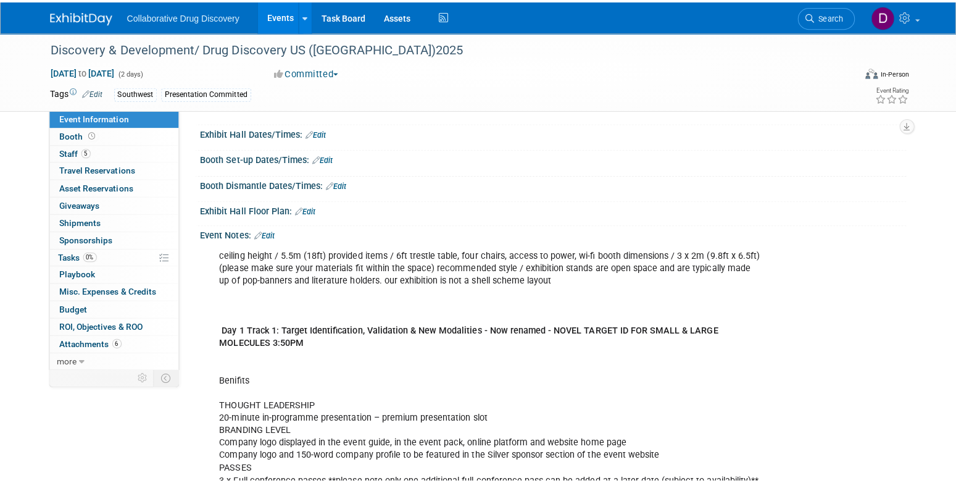
scroll to position [0, 0]
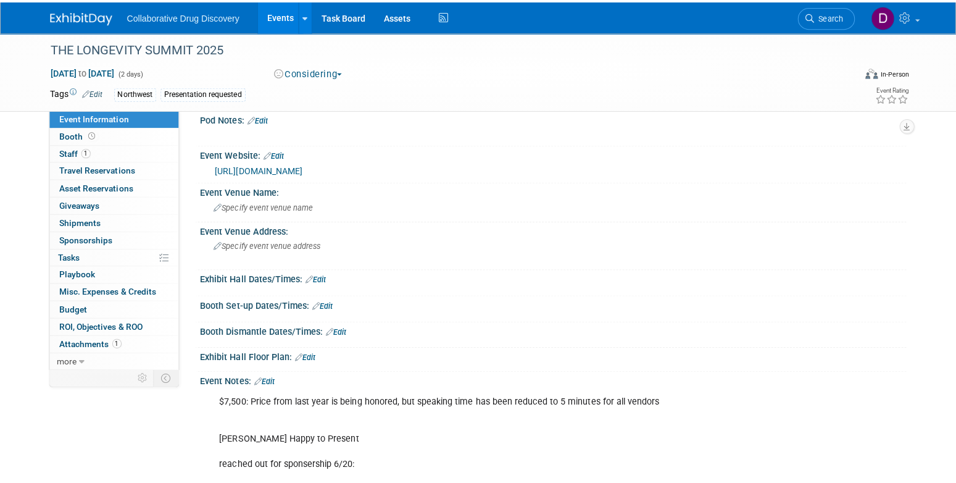
scroll to position [28, 0]
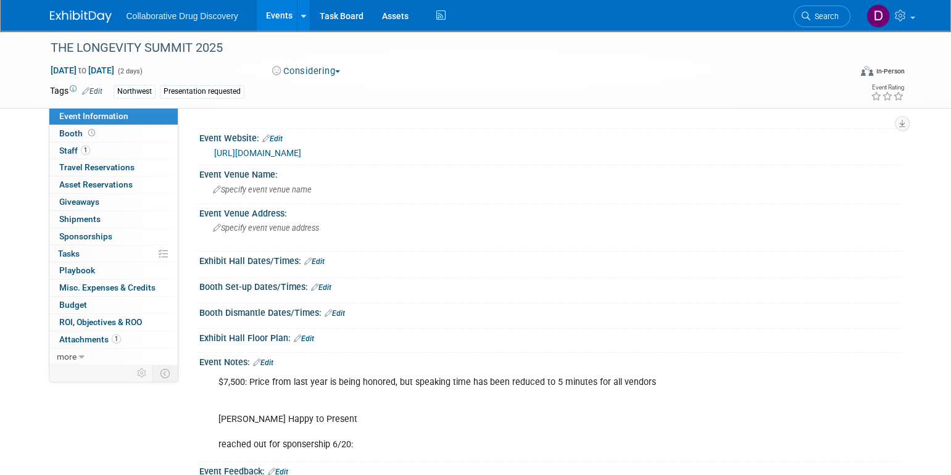
click at [333, 386] on div "$7,500: Price from last year is being honored, but speaking time has been reduc…" at bounding box center [488, 413] width 556 height 86
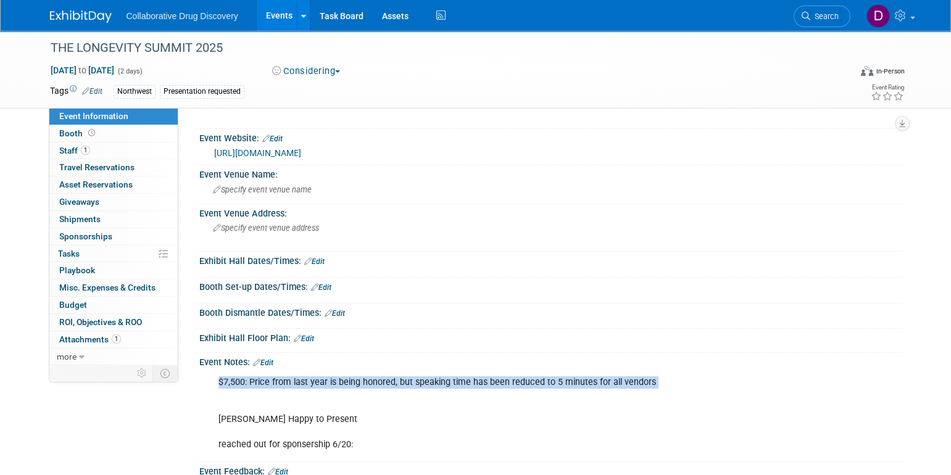
click at [333, 386] on div "$7,500: Price from last year is being honored, but speaking time has been reduc…" at bounding box center [488, 413] width 556 height 86
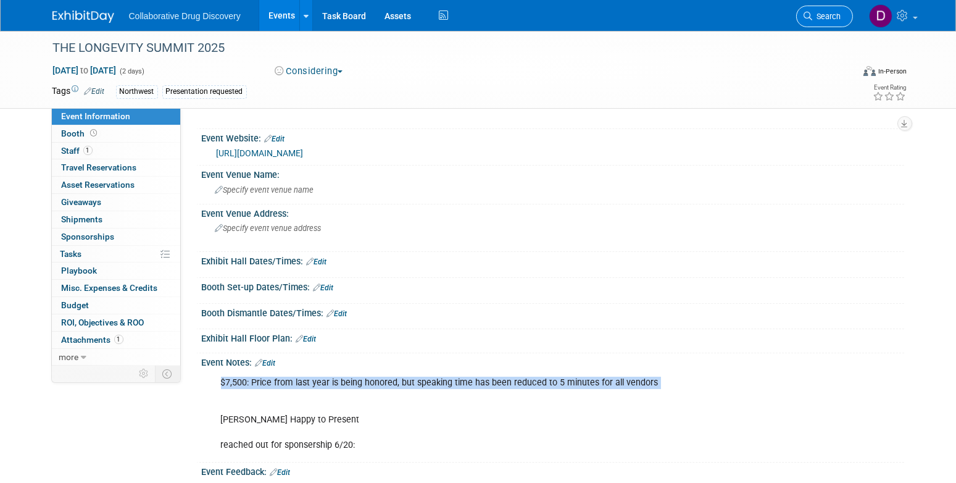
click at [823, 16] on span "Search" at bounding box center [827, 16] width 28 height 9
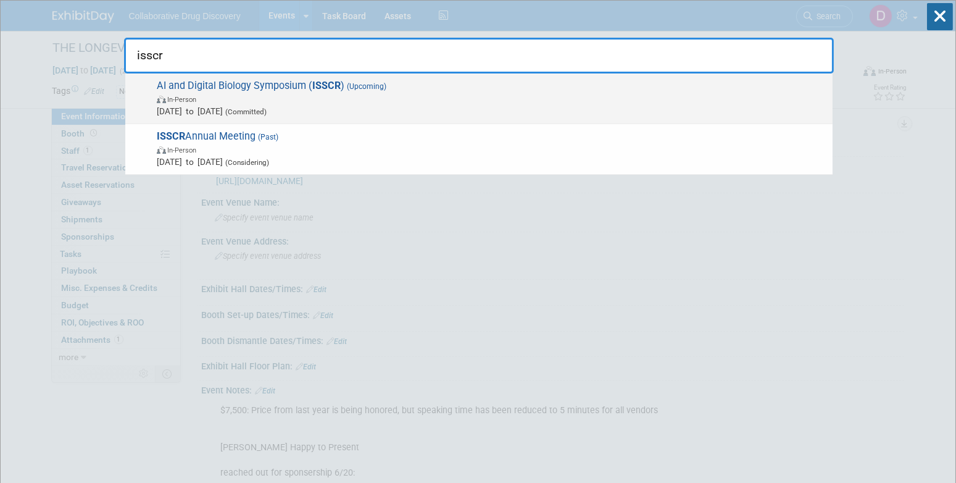
type input "isscr"
click at [398, 109] on span "Oct 9, 2025 to Oct 10, 2025 (Committed)" at bounding box center [492, 111] width 670 height 12
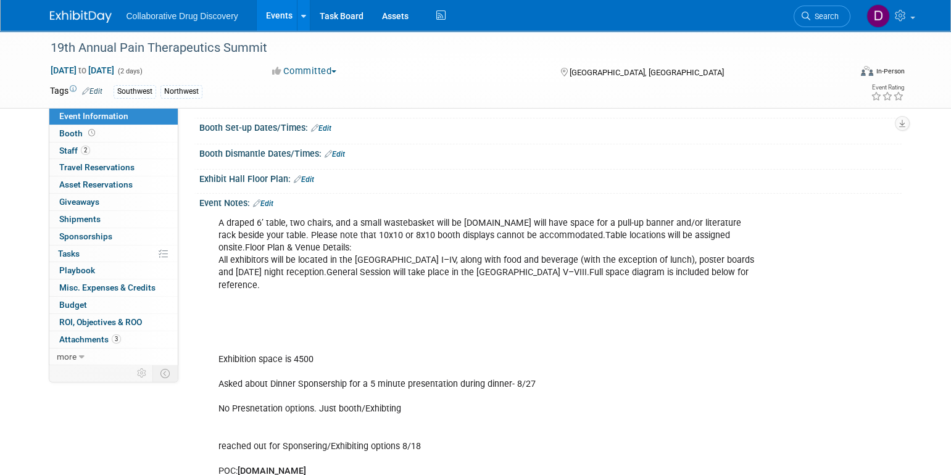
scroll to position [135, 0]
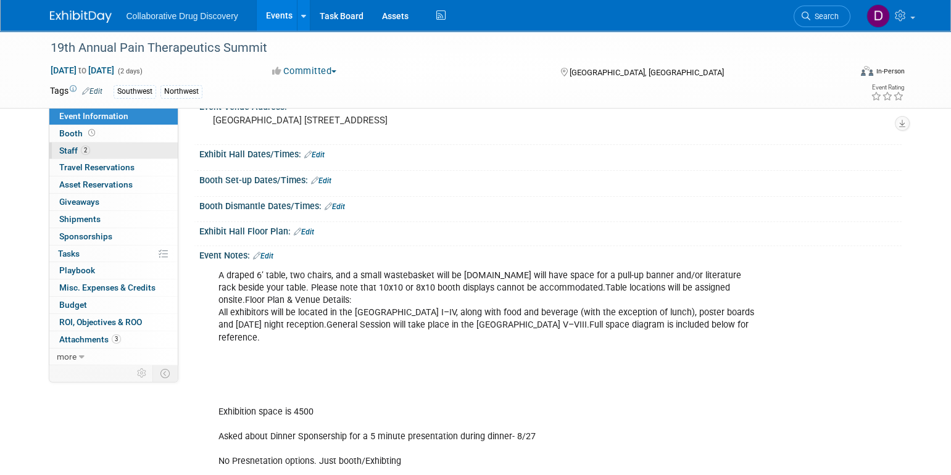
click at [102, 149] on link "2 Staff 2" at bounding box center [113, 151] width 128 height 17
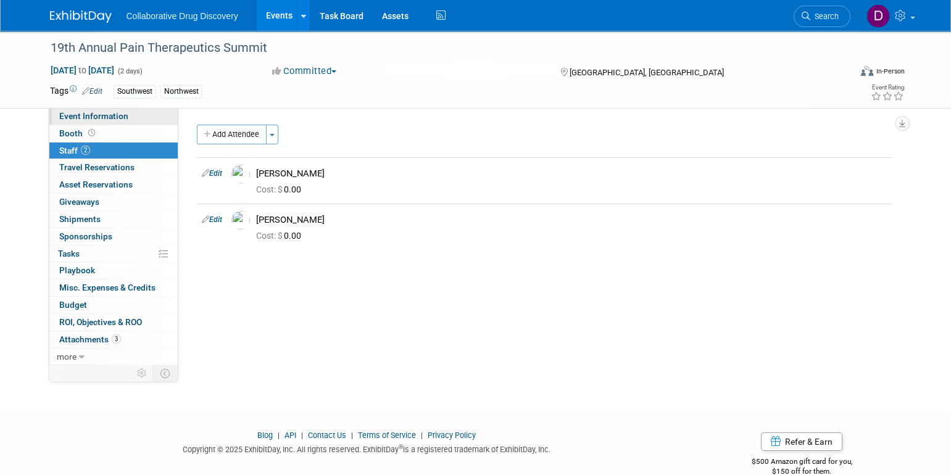
click at [123, 121] on span "Event Information" at bounding box center [93, 116] width 69 height 10
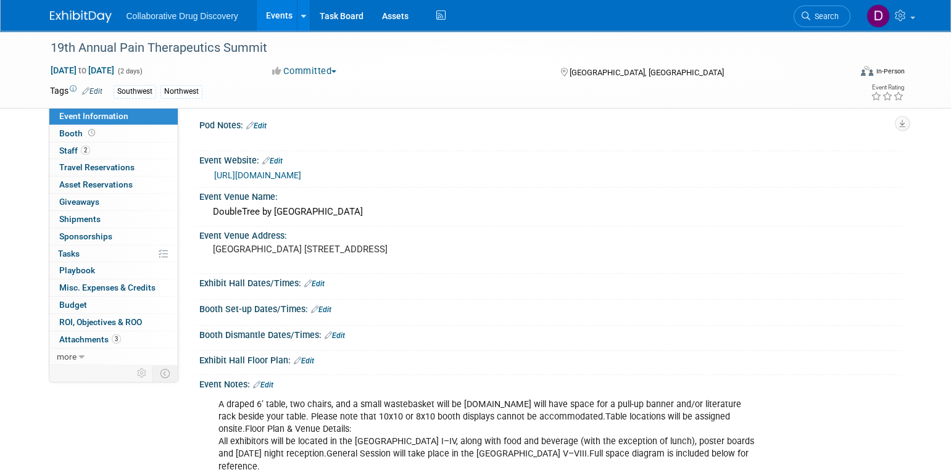
scroll to position [243, 0]
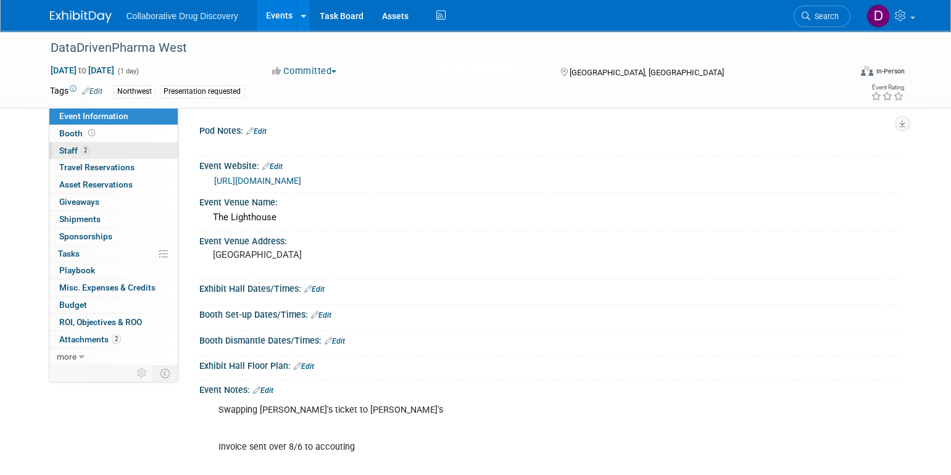
click at [130, 152] on link "2 Staff 2" at bounding box center [113, 151] width 128 height 17
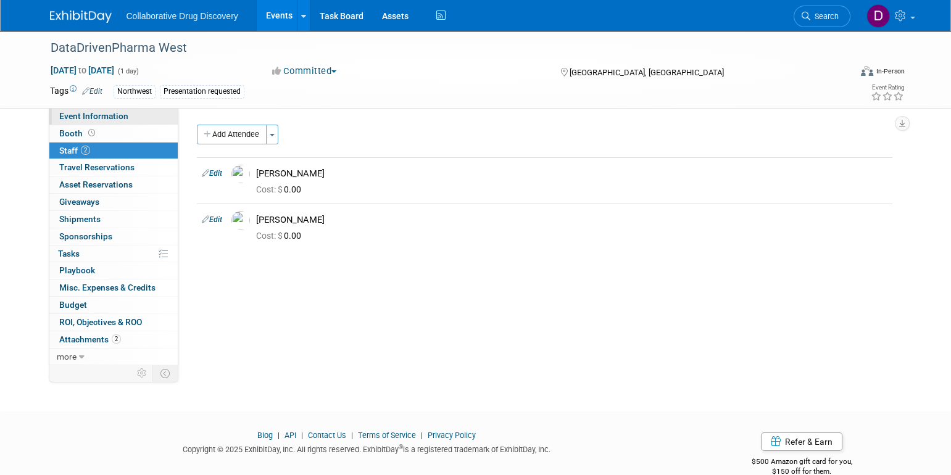
click at [115, 119] on span "Event Information" at bounding box center [93, 116] width 69 height 10
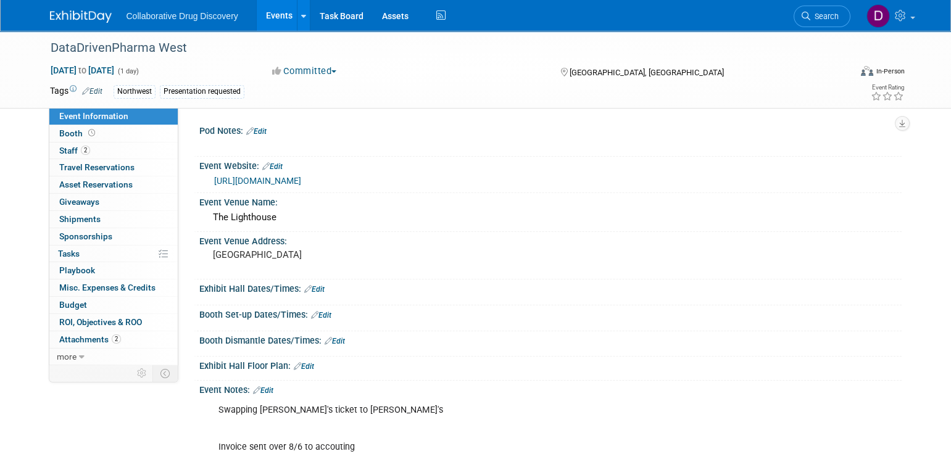
scroll to position [6, 0]
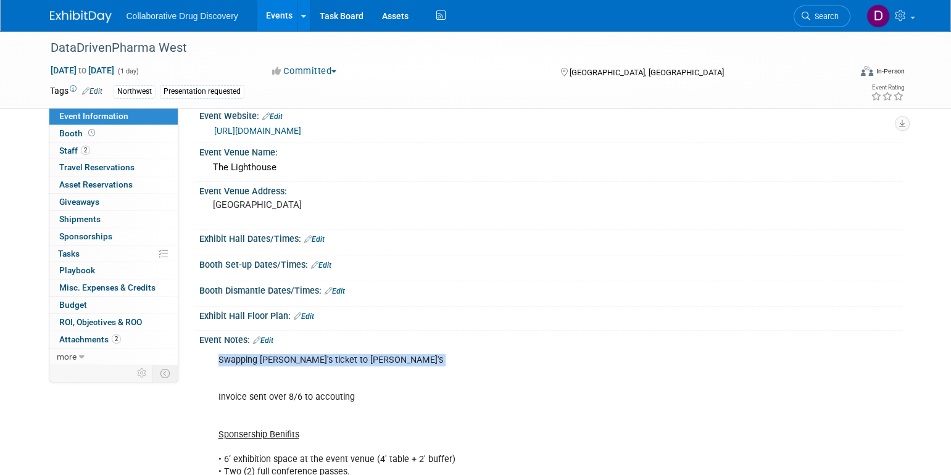
scroll to position [0, 0]
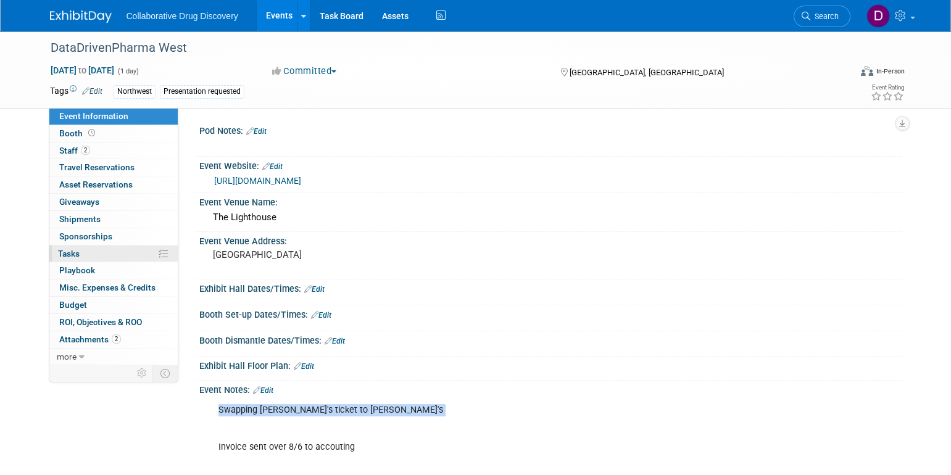
click at [73, 254] on span "Tasks 0%" at bounding box center [69, 254] width 22 height 10
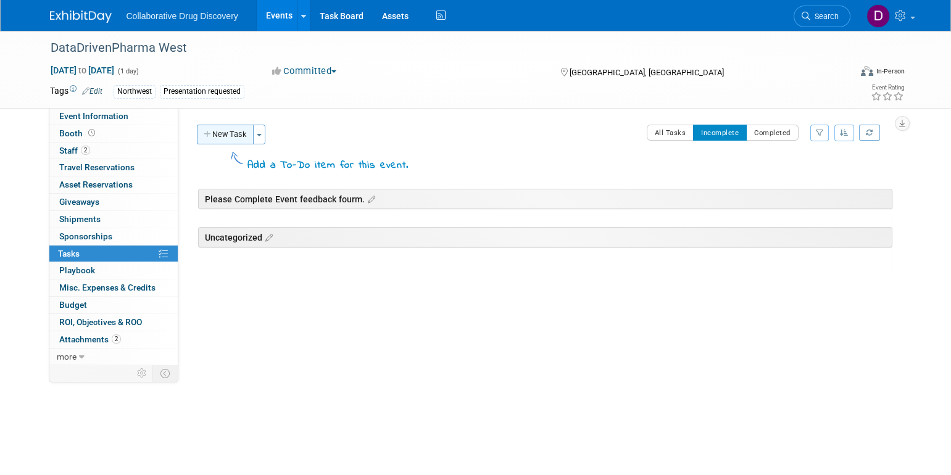
click at [229, 126] on button "New Task" at bounding box center [225, 135] width 57 height 20
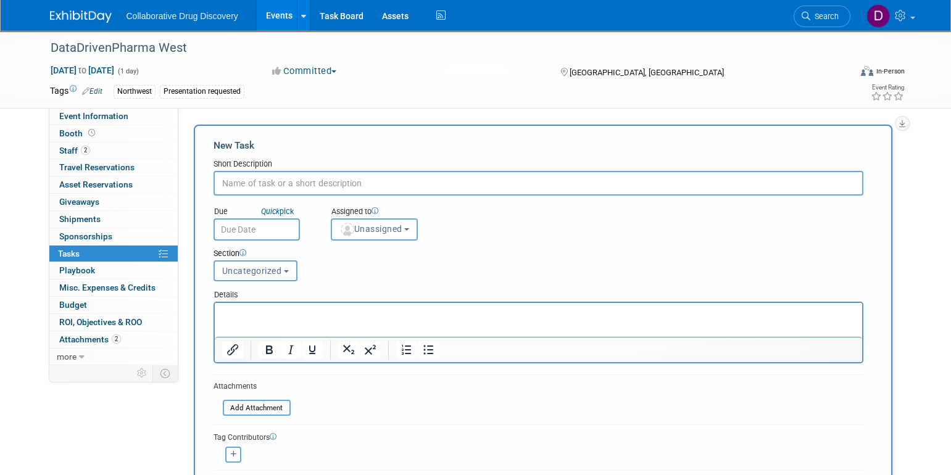
click at [252, 188] on input "text" at bounding box center [539, 183] width 650 height 25
click at [232, 179] on input "Regisster for event" at bounding box center [539, 183] width 650 height 25
type input "Register for event"
click at [257, 236] on body "Collaborative Drug Discovery Events Add Event Bulk Upload Events Shareable Even…" at bounding box center [475, 237] width 951 height 475
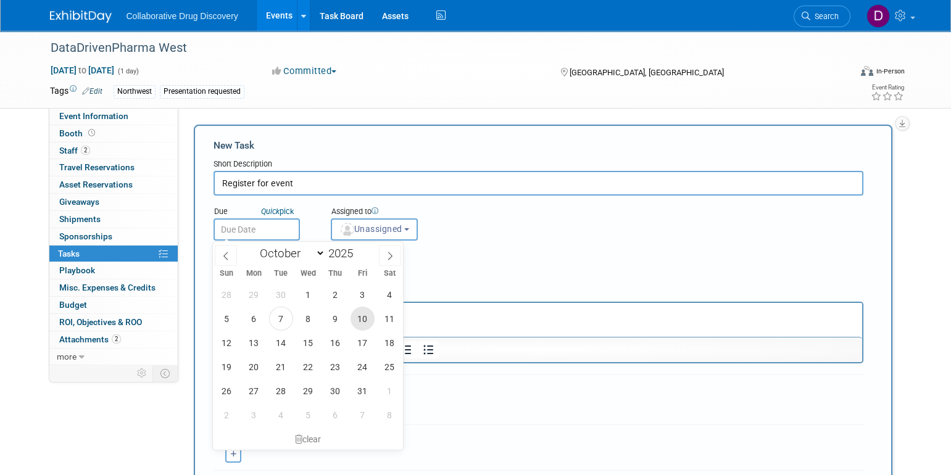
drag, startPoint x: 365, startPoint y: 319, endPoint x: 169, endPoint y: 6, distance: 369.8
click at [365, 319] on span "10" at bounding box center [363, 319] width 24 height 24
type input "[DATE]"
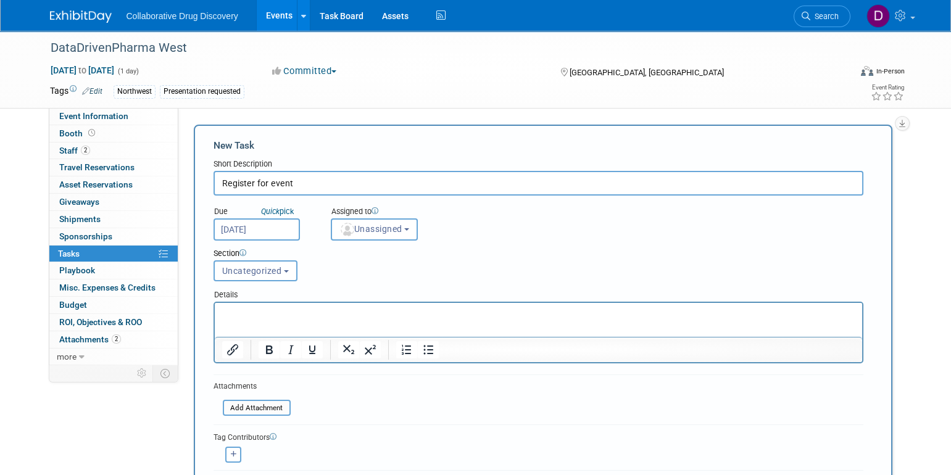
click at [492, 259] on div "Section" at bounding box center [511, 254] width 594 height 12
click at [391, 235] on button "Unassigned" at bounding box center [375, 230] width 88 height 22
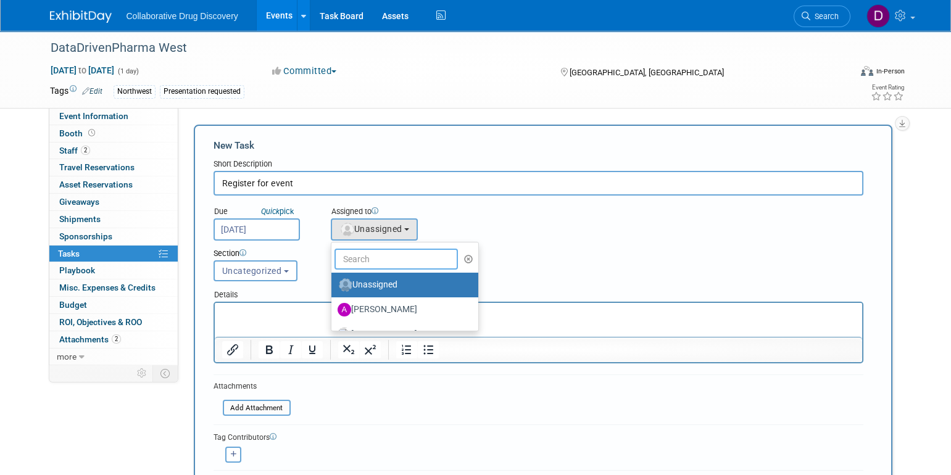
click at [385, 261] on input "text" at bounding box center [396, 259] width 123 height 21
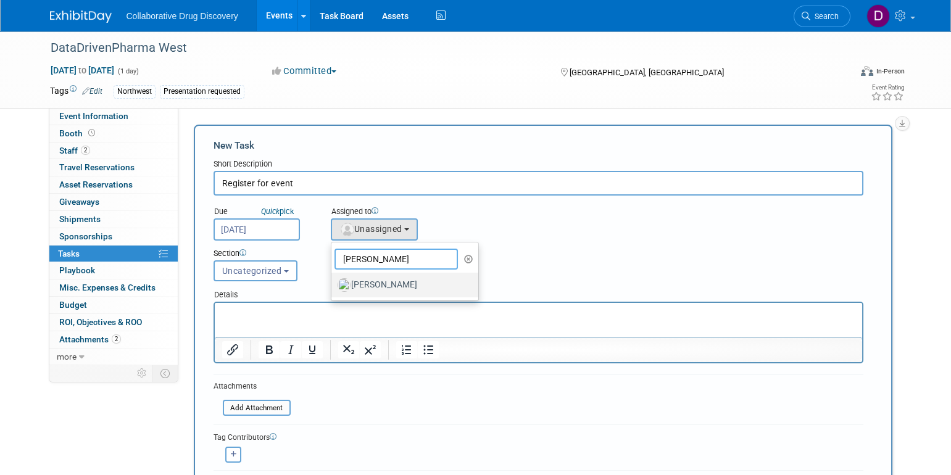
type input "james"
click at [400, 283] on label "[PERSON_NAME]" at bounding box center [402, 285] width 129 height 20
click at [333, 283] on input "[PERSON_NAME]" at bounding box center [329, 284] width 8 height 8
select select "de387722-4f23-4ea9-91fe-d2313076a69c"
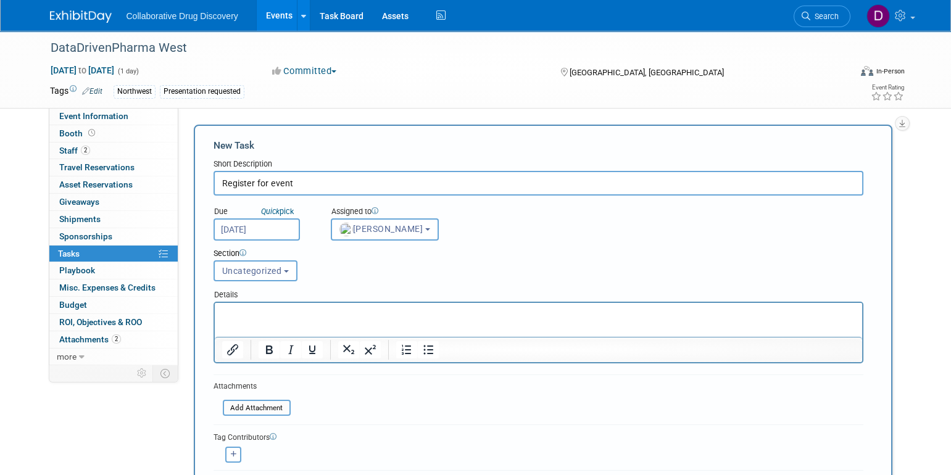
scroll to position [223, 0]
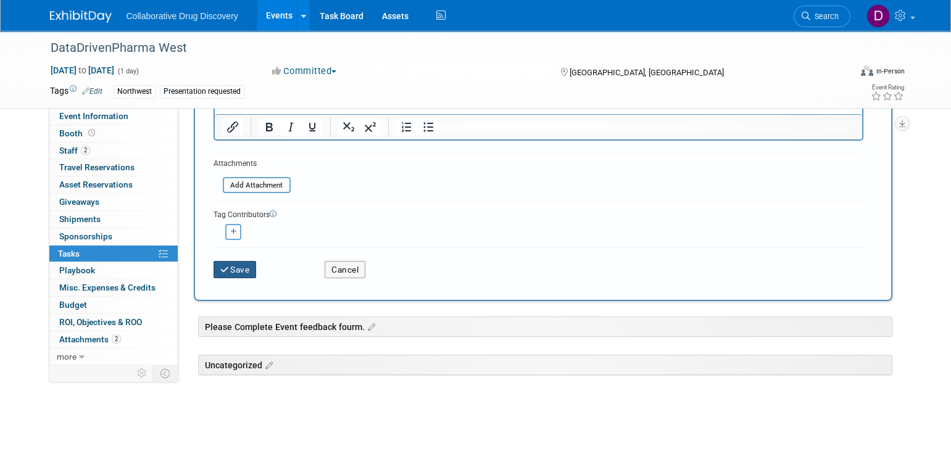
click at [245, 271] on button "Save" at bounding box center [235, 269] width 43 height 17
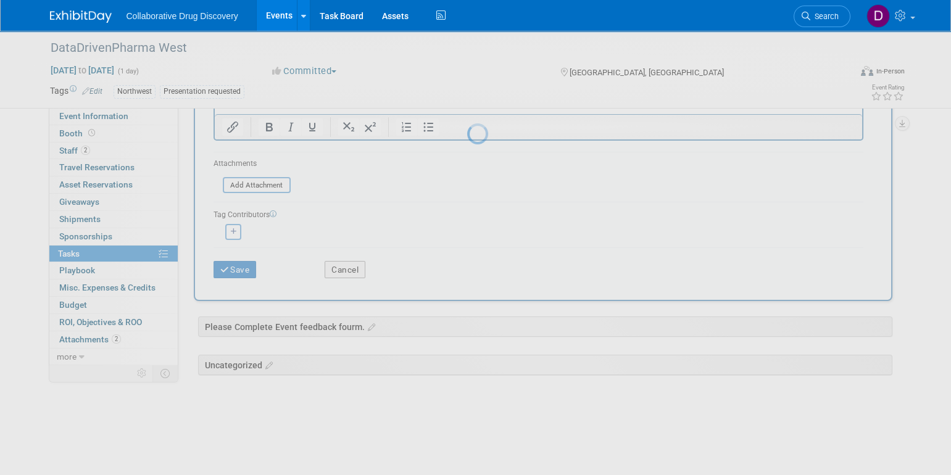
scroll to position [0, 0]
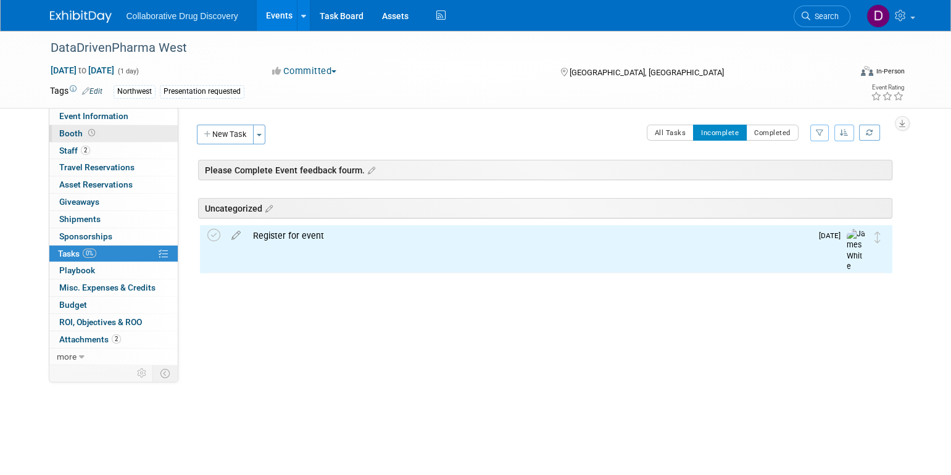
click at [114, 126] on link "Booth" at bounding box center [113, 133] width 128 height 17
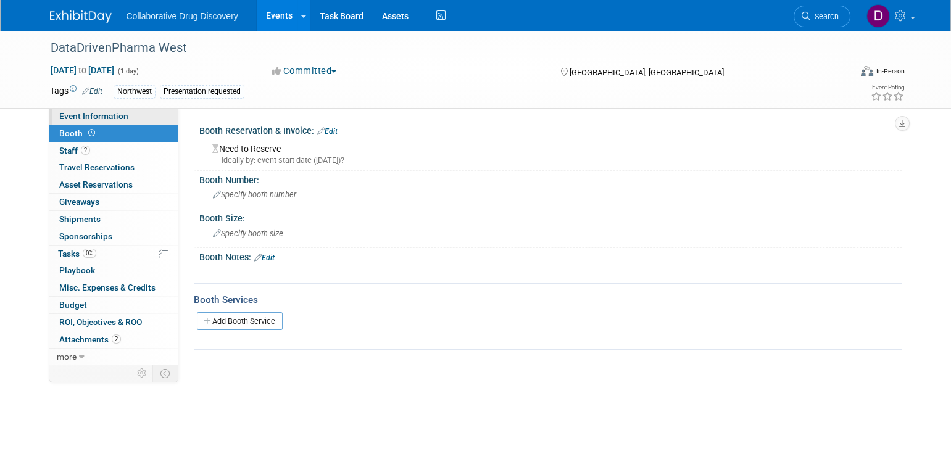
click at [91, 114] on span "Event Information" at bounding box center [93, 116] width 69 height 10
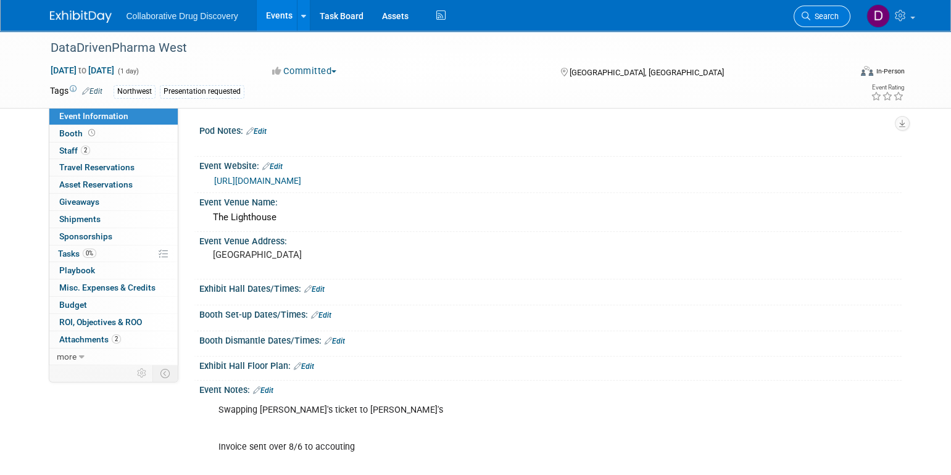
click at [817, 16] on span "Search" at bounding box center [825, 16] width 28 height 9
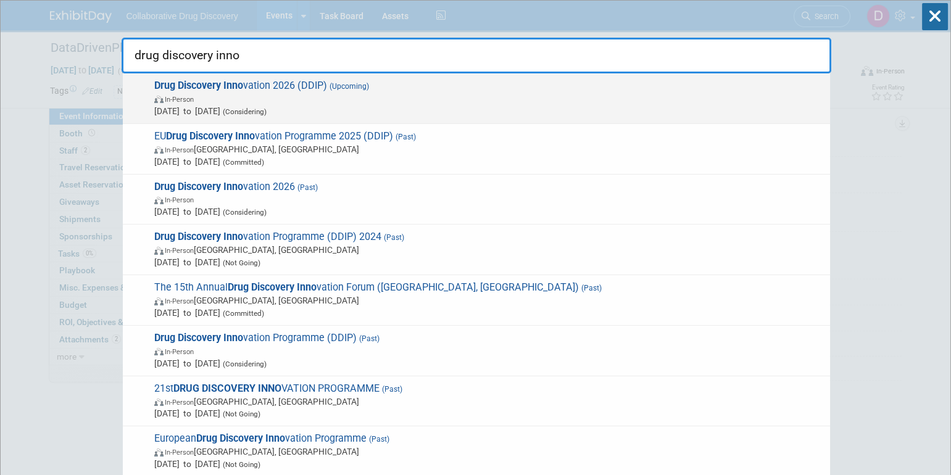
type input "drug discovery inno"
click at [456, 102] on span "In-Person" at bounding box center [489, 99] width 670 height 12
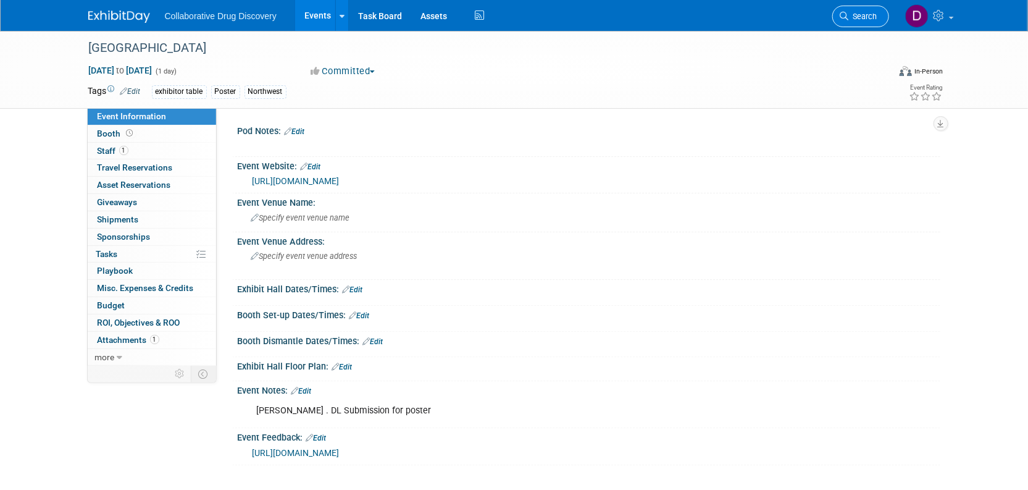
click at [853, 24] on link "Search" at bounding box center [860, 17] width 57 height 22
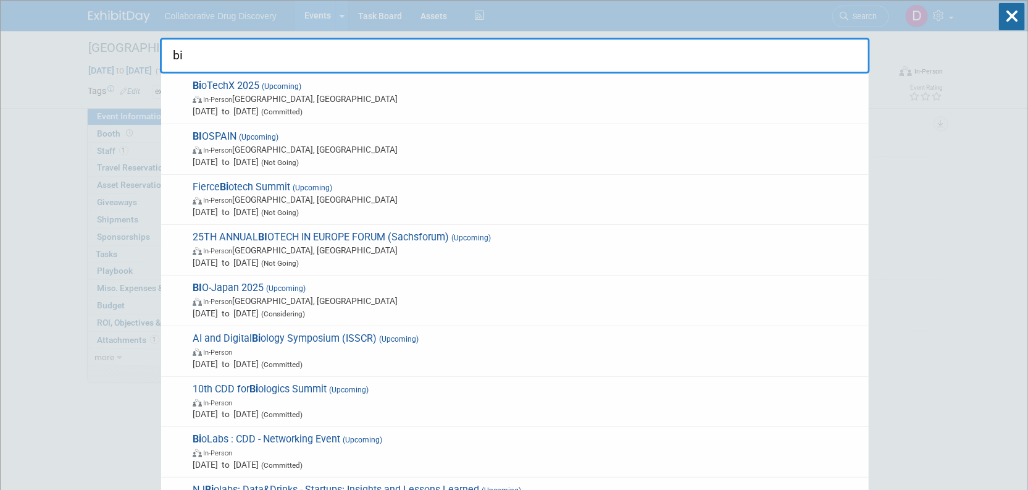
type input "b"
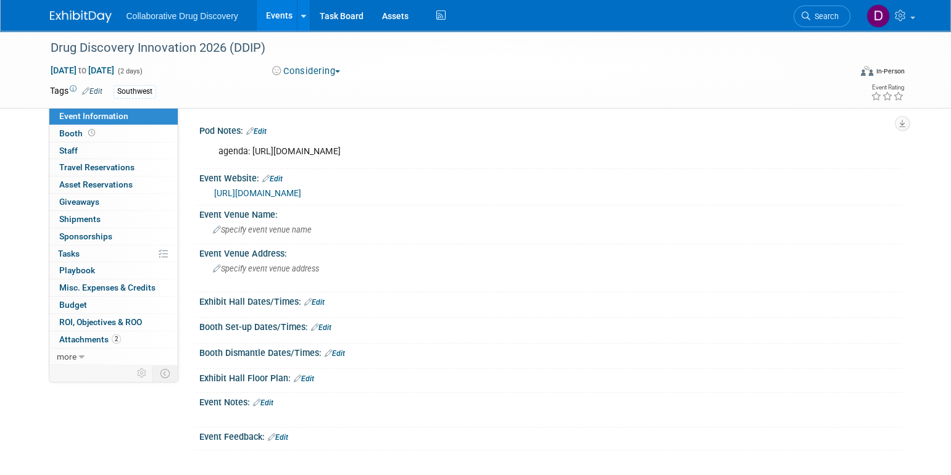
click at [288, 196] on link "[URL][DOMAIN_NAME]" at bounding box center [257, 193] width 87 height 10
click at [95, 346] on link "2 Attachments 2" at bounding box center [113, 340] width 128 height 17
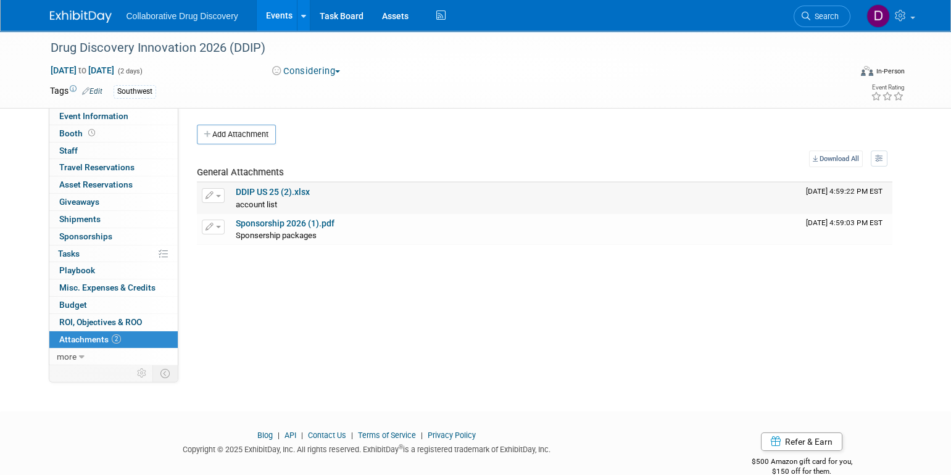
click at [254, 193] on link "DDIP US 25 (2).xlsx" at bounding box center [273, 192] width 74 height 10
click at [110, 117] on span "Event Information" at bounding box center [93, 116] width 69 height 10
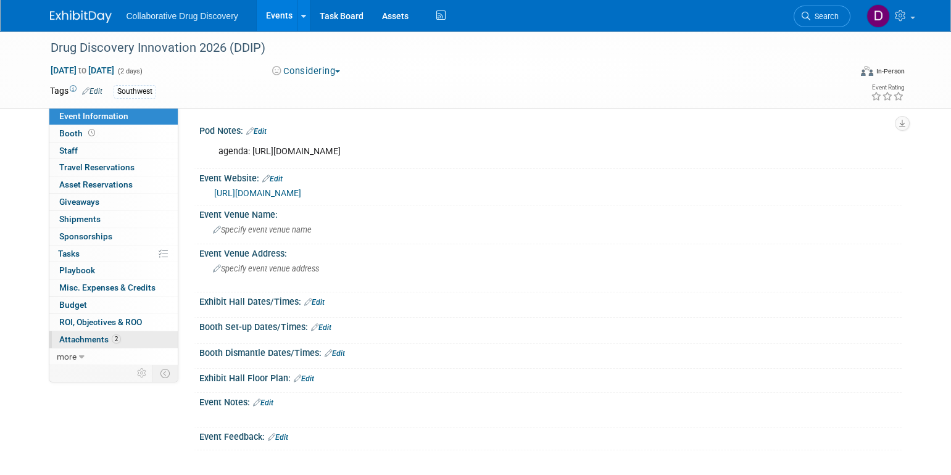
click at [117, 343] on span "Attachments 2" at bounding box center [90, 340] width 62 height 10
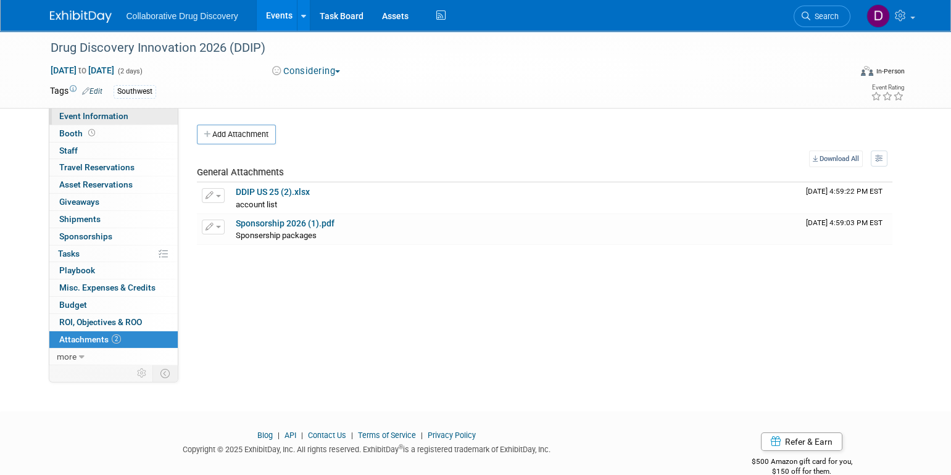
click at [121, 119] on span "Event Information" at bounding box center [93, 116] width 69 height 10
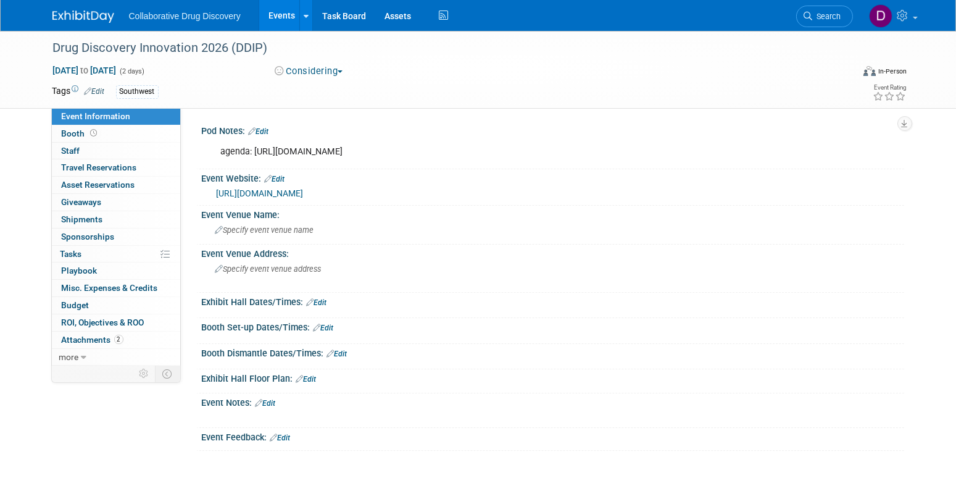
click at [91, 25] on div "Collaborative Drug Discovery Events Add Event Bulk Upload Events Shareable Even…" at bounding box center [478, 15] width 852 height 31
click at [91, 20] on img at bounding box center [83, 16] width 62 height 12
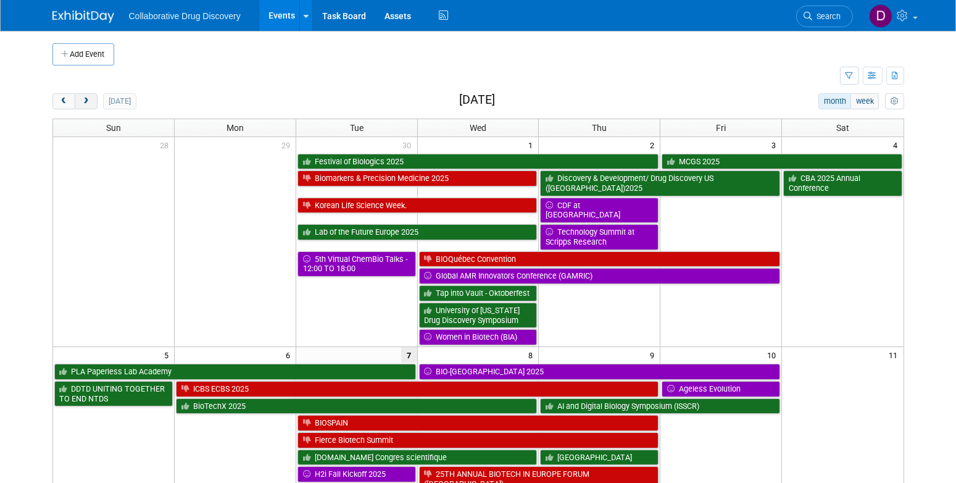
click at [87, 102] on span "next" at bounding box center [85, 102] width 9 height 8
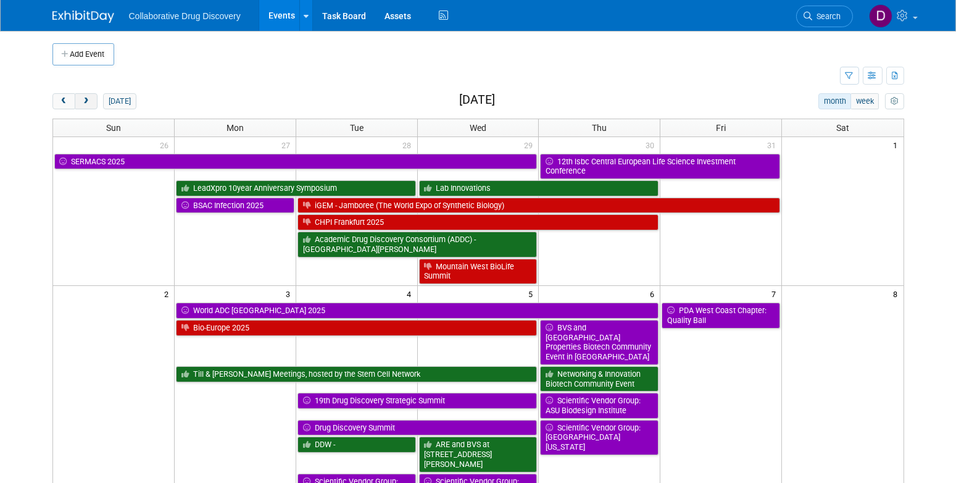
click at [87, 102] on span "next" at bounding box center [85, 102] width 9 height 8
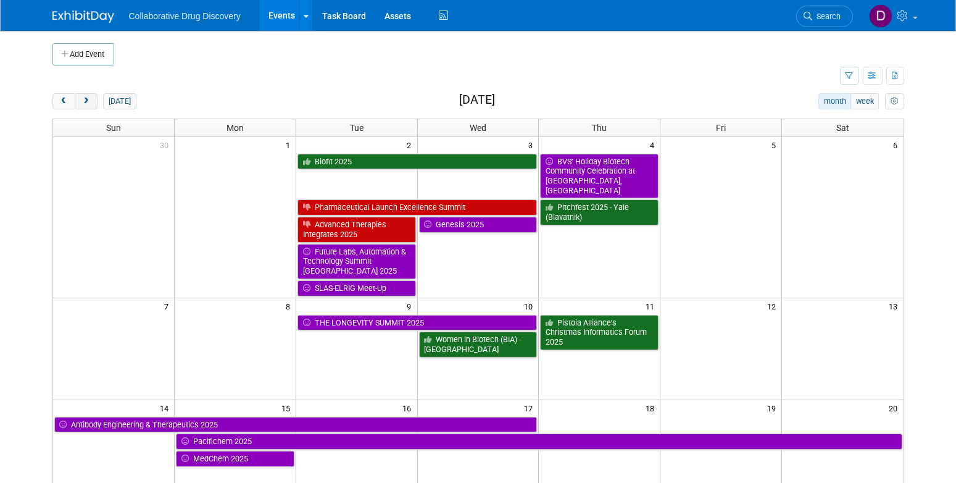
click at [87, 102] on span "next" at bounding box center [85, 102] width 9 height 8
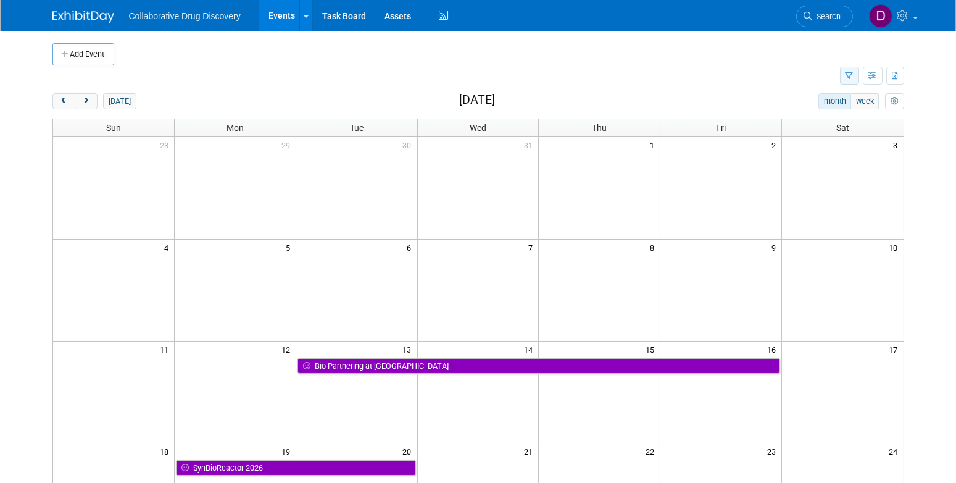
click at [843, 73] on button "button" at bounding box center [849, 76] width 19 height 18
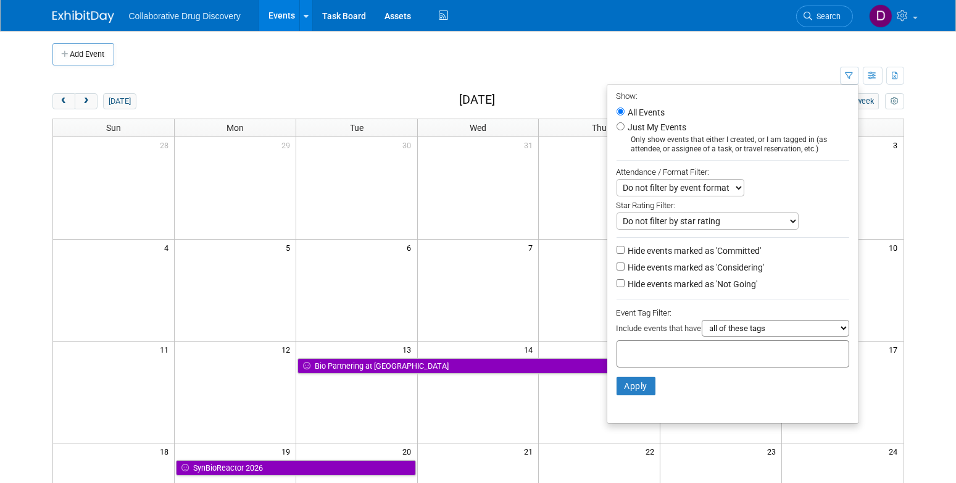
click at [715, 269] on label "Hide events marked as 'Considering'" at bounding box center [695, 267] width 139 height 12
click at [625, 269] on input "Hide events marked as 'Considering'" at bounding box center [621, 266] width 8 height 8
checkbox input "true"
click at [694, 255] on label "Hide events marked as 'Committed'" at bounding box center [694, 250] width 136 height 12
click at [625, 254] on input "Hide events marked as 'Committed'" at bounding box center [621, 250] width 8 height 8
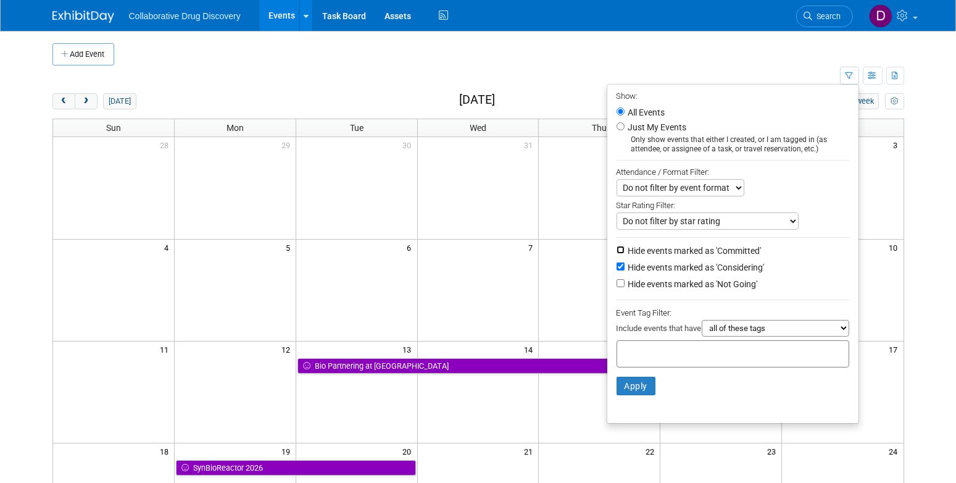
checkbox input "true"
click at [775, 327] on select "all of these tags any one of these tags only and exactly these specific tags" at bounding box center [776, 328] width 148 height 17
click at [651, 354] on input "text" at bounding box center [671, 352] width 99 height 12
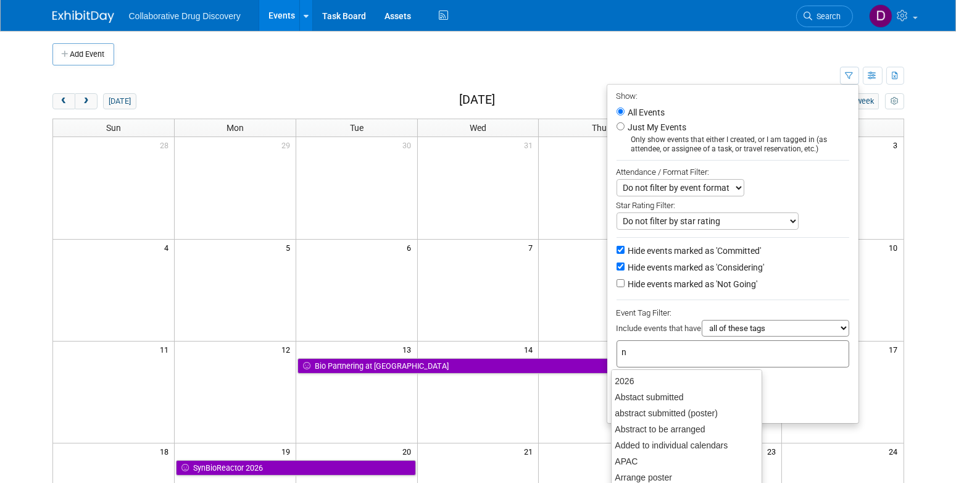
type input "no"
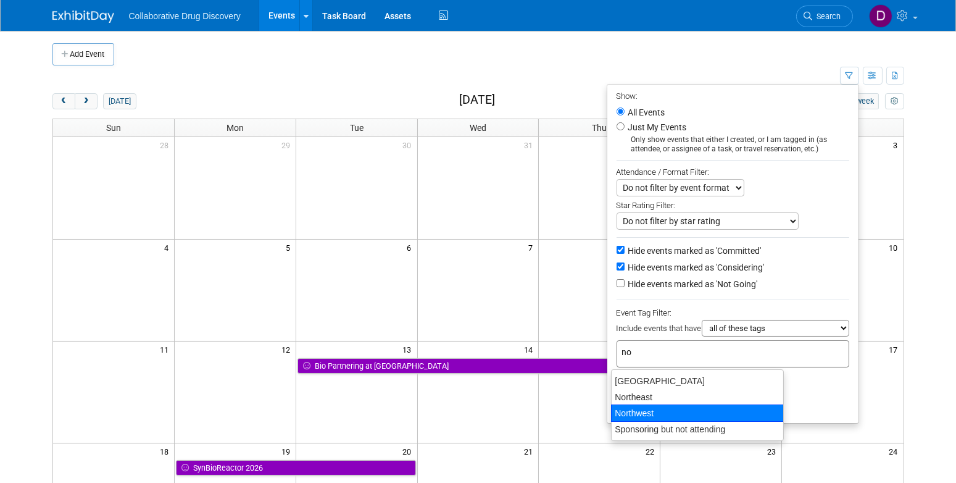
click at [665, 413] on div "Northwest" at bounding box center [697, 412] width 173 height 17
type input "Northwest"
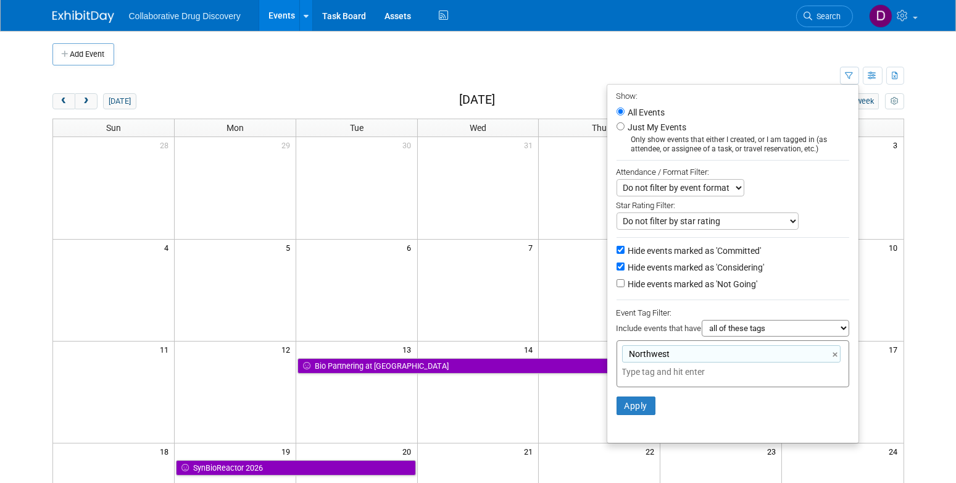
click at [678, 373] on input "text" at bounding box center [708, 371] width 173 height 12
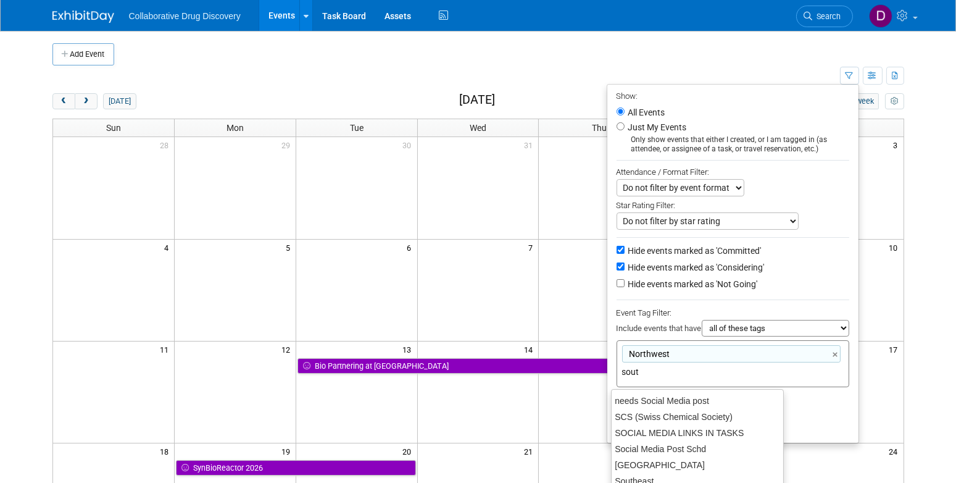
type input "south"
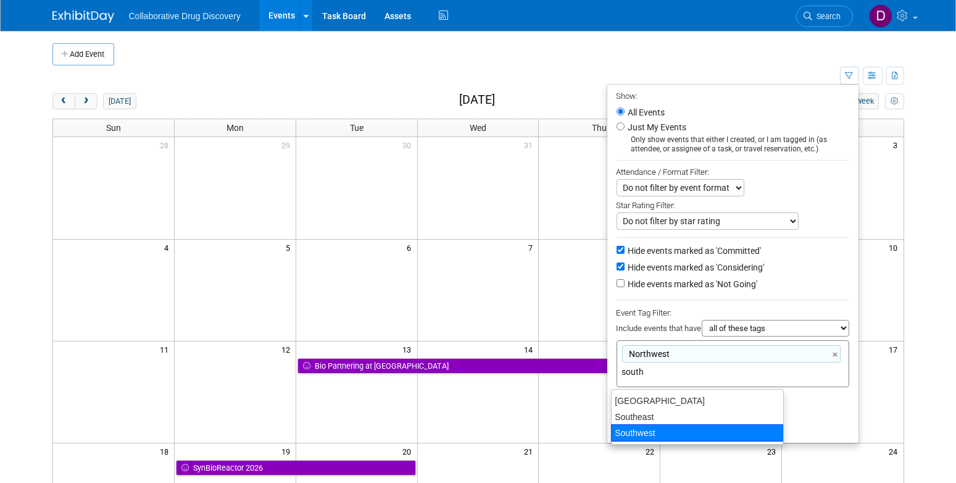
click at [653, 440] on div "Southwest" at bounding box center [697, 432] width 173 height 17
type input "Northwest, Southwest"
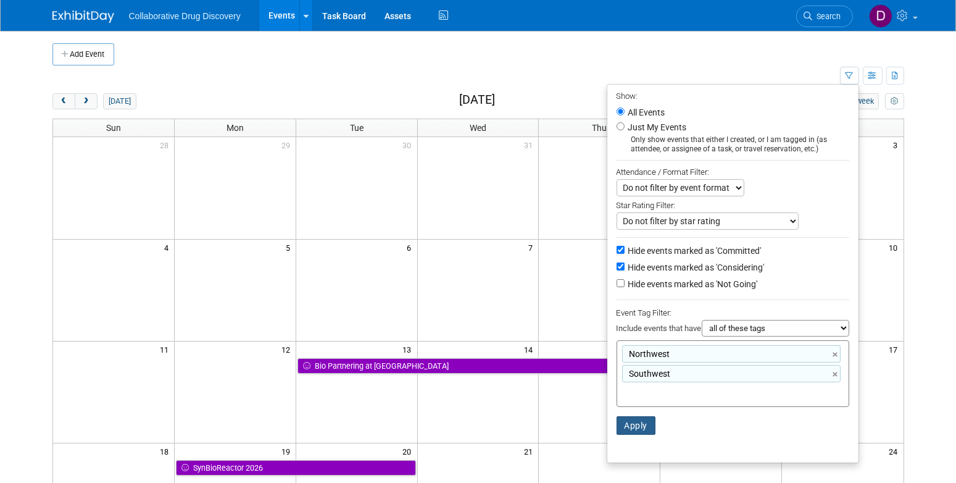
click at [635, 428] on button "Apply" at bounding box center [637, 425] width 40 height 19
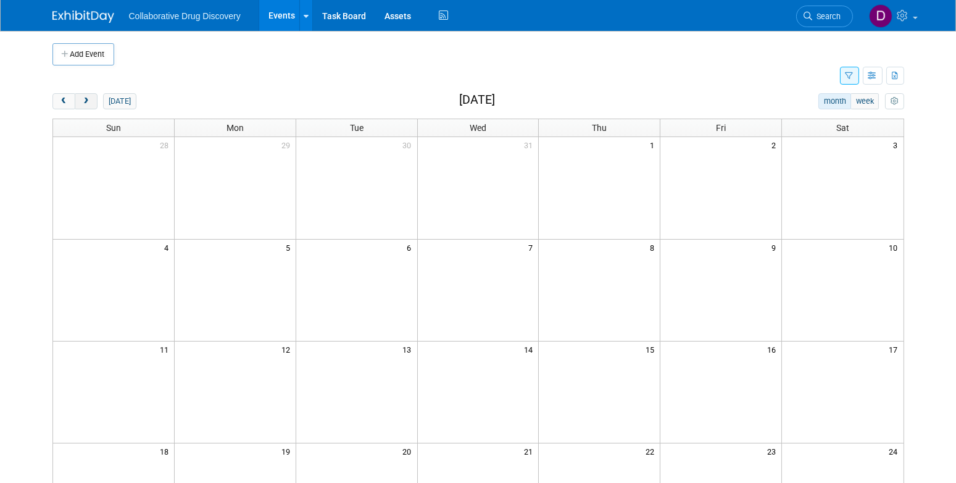
click at [93, 99] on button "next" at bounding box center [86, 101] width 23 height 16
click at [90, 101] on span "next" at bounding box center [85, 102] width 9 height 8
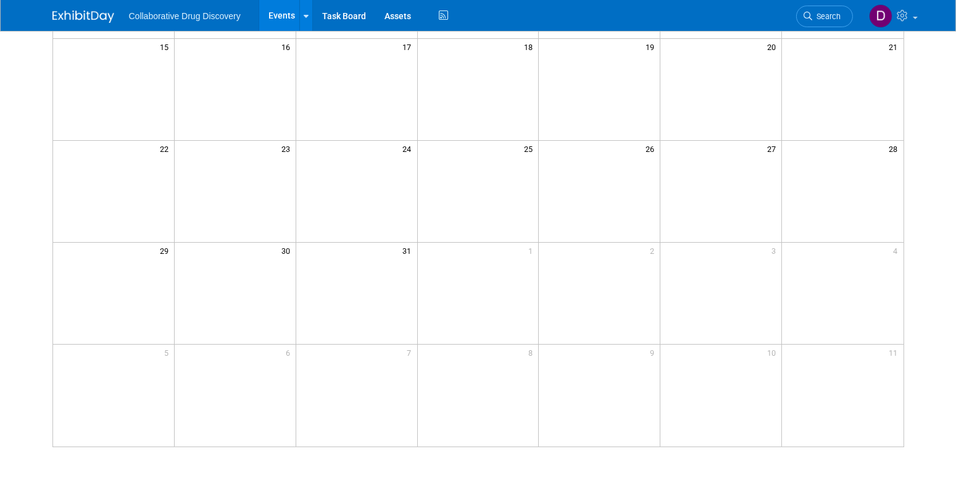
scroll to position [7, 0]
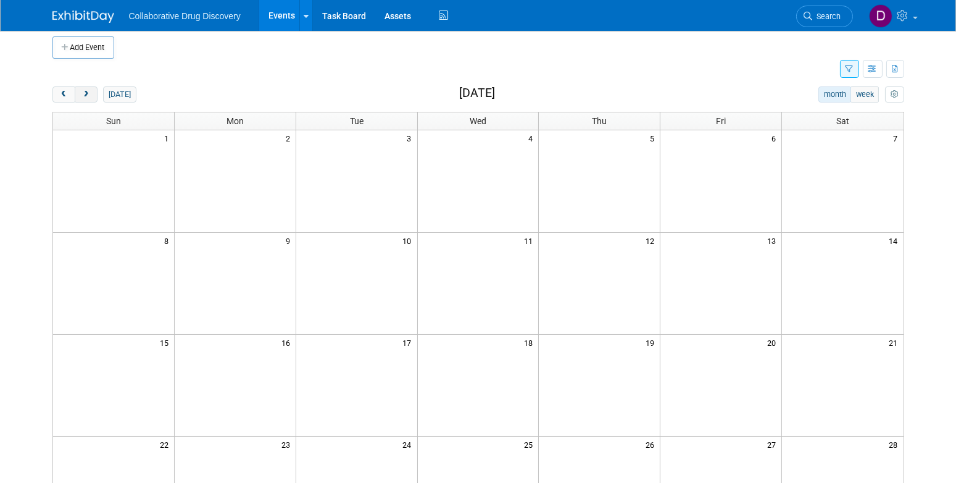
click at [90, 95] on span "next" at bounding box center [85, 95] width 9 height 8
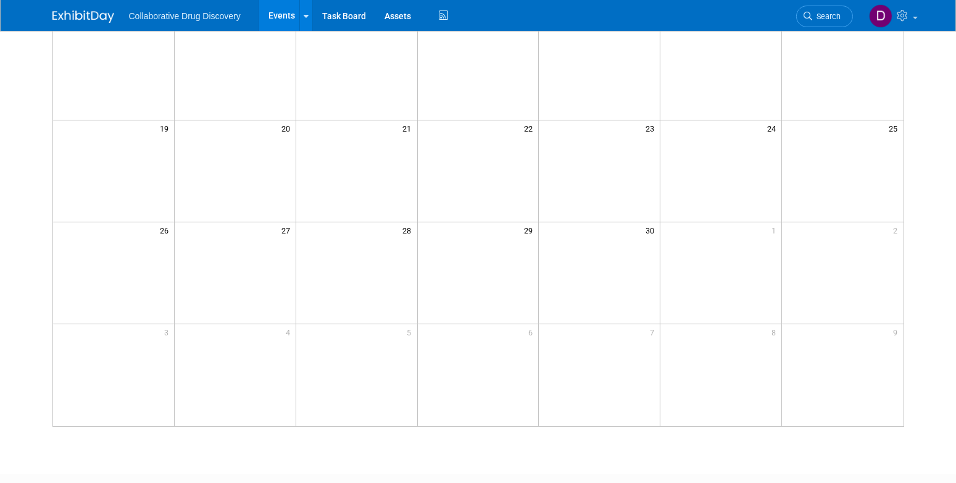
scroll to position [0, 0]
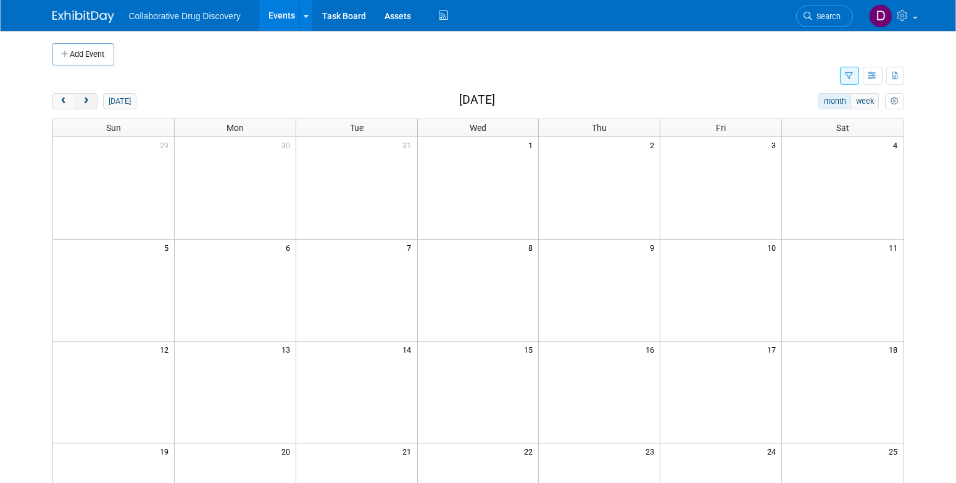
click at [91, 105] on button "next" at bounding box center [86, 101] width 23 height 16
click at [60, 109] on button "prev" at bounding box center [63, 101] width 23 height 16
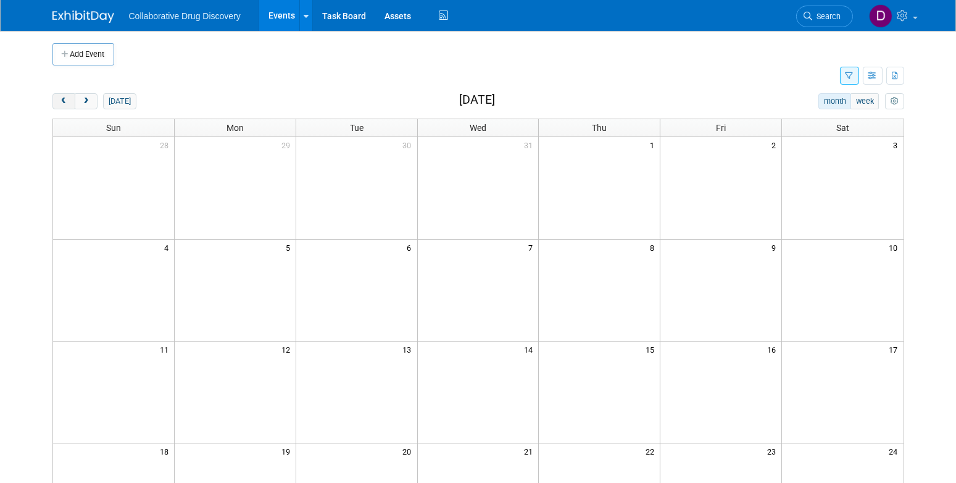
click at [60, 109] on button "prev" at bounding box center [63, 101] width 23 height 16
click at [83, 107] on button "next" at bounding box center [86, 101] width 23 height 16
click at [843, 80] on button "button" at bounding box center [849, 76] width 19 height 18
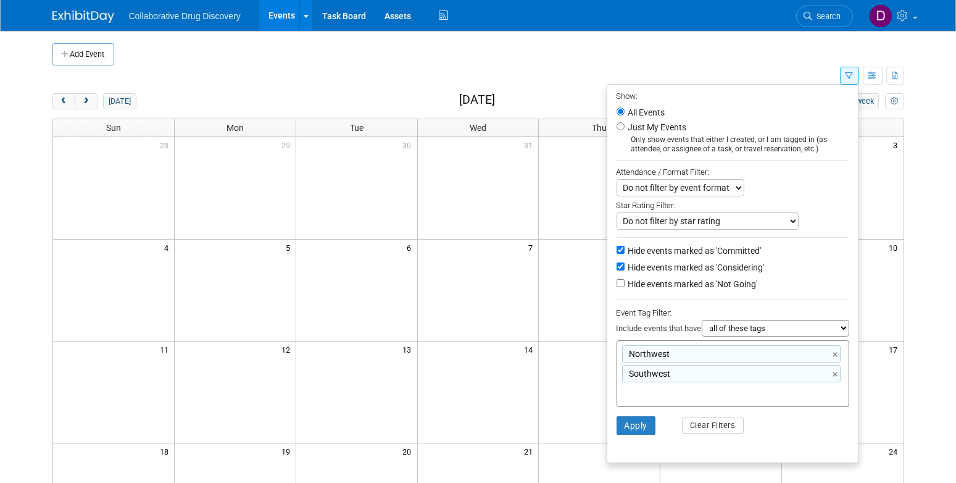
click at [658, 250] on label "Hide events marked as 'Committed'" at bounding box center [694, 250] width 136 height 12
click at [625, 250] on input "Hide events marked as 'Committed'" at bounding box center [621, 250] width 8 height 8
checkbox input "false"
click at [640, 265] on label "Hide events marked as 'Considering'" at bounding box center [695, 267] width 139 height 12
click at [625, 265] on input "Hide events marked as 'Considering'" at bounding box center [621, 266] width 8 height 8
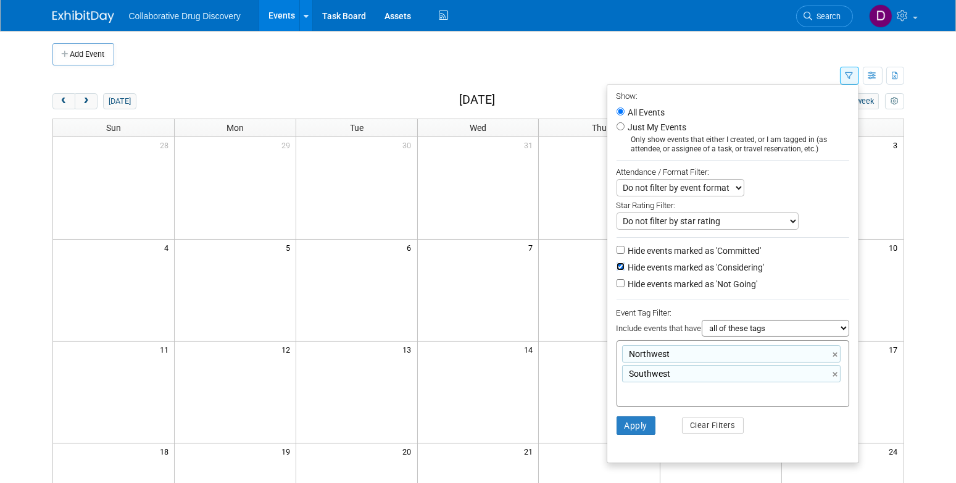
checkbox input "false"
click at [630, 288] on label "Hide events marked as 'Not Going'" at bounding box center [692, 284] width 132 height 12
click at [625, 287] on input "Hide events marked as 'Not Going'" at bounding box center [621, 283] width 8 height 8
checkbox input "true"
click at [627, 430] on button "Apply" at bounding box center [637, 425] width 40 height 19
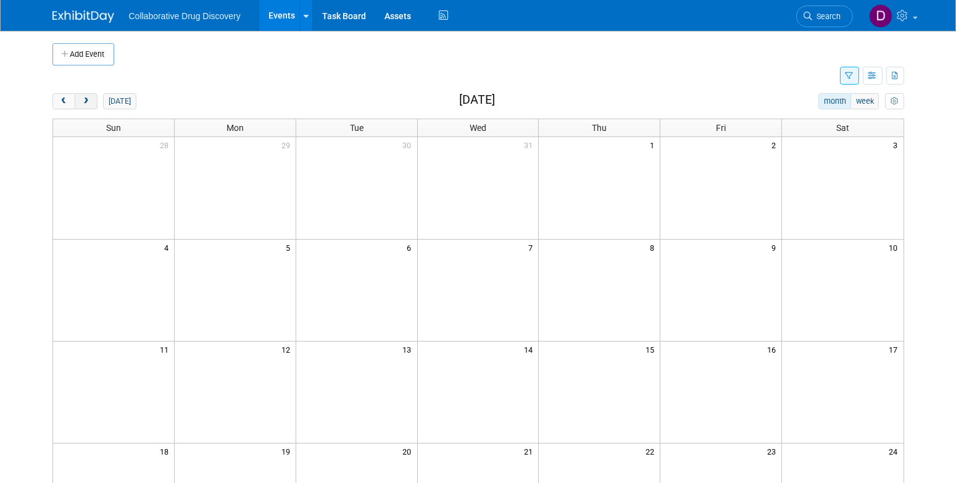
click at [88, 102] on span "next" at bounding box center [85, 102] width 9 height 8
click at [66, 104] on span "prev" at bounding box center [63, 102] width 9 height 8
click at [851, 77] on icon "button" at bounding box center [850, 76] width 8 height 8
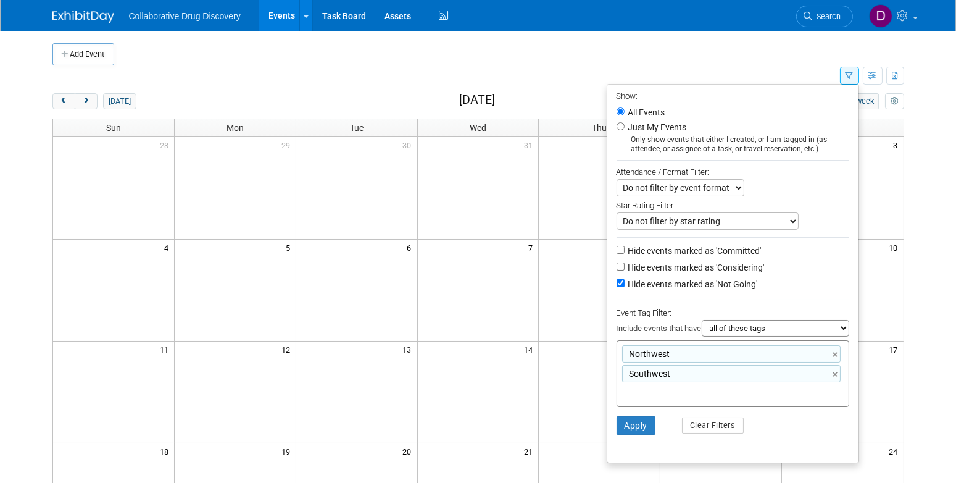
click at [756, 329] on select "all of these tags any one of these tags only and exactly these specific tags" at bounding box center [776, 328] width 148 height 17
select select "any"
click at [702, 321] on select "all of these tags any one of these tags only and exactly these specific tags" at bounding box center [776, 328] width 148 height 17
click at [632, 432] on button "Apply" at bounding box center [637, 425] width 40 height 19
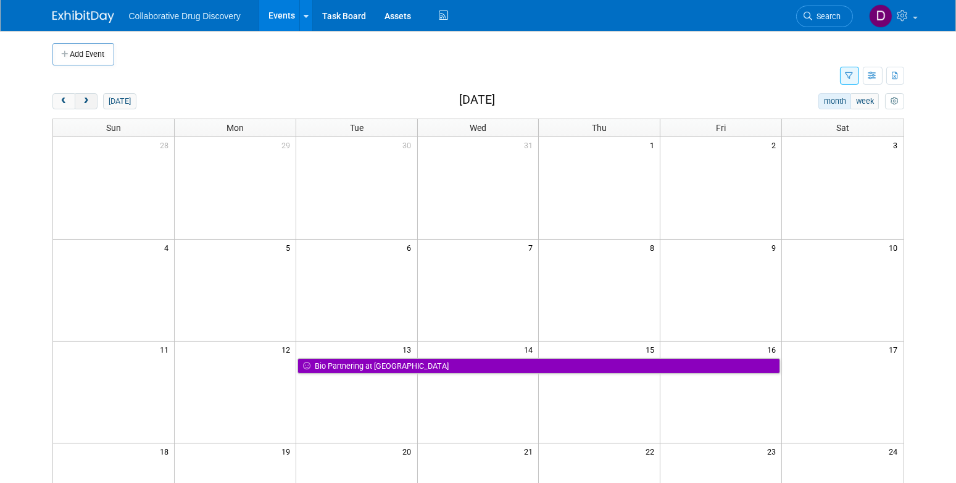
click at [94, 106] on button "next" at bounding box center [86, 101] width 23 height 16
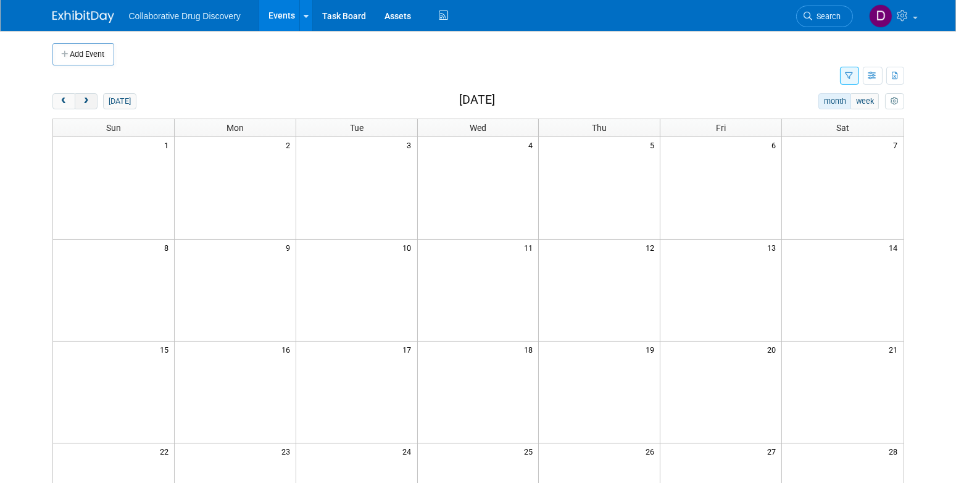
click at [81, 101] on span "next" at bounding box center [85, 102] width 9 height 8
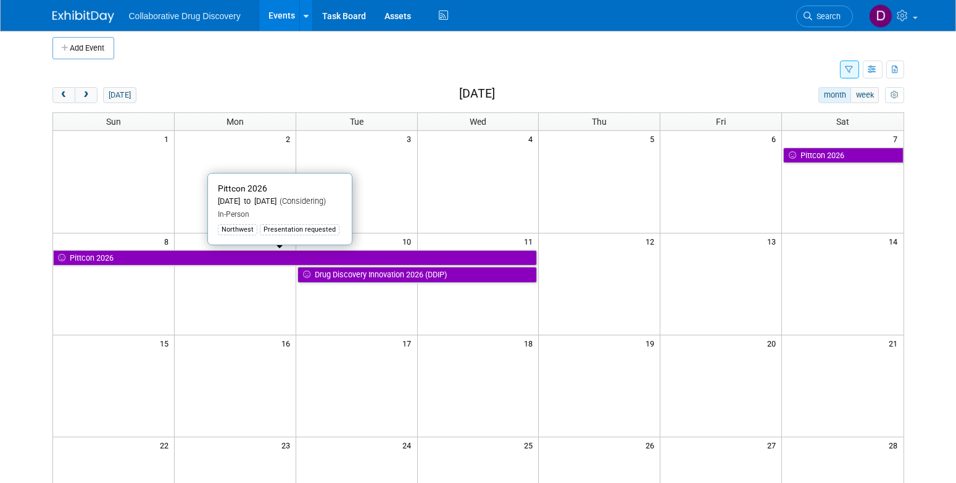
scroll to position [14, 0]
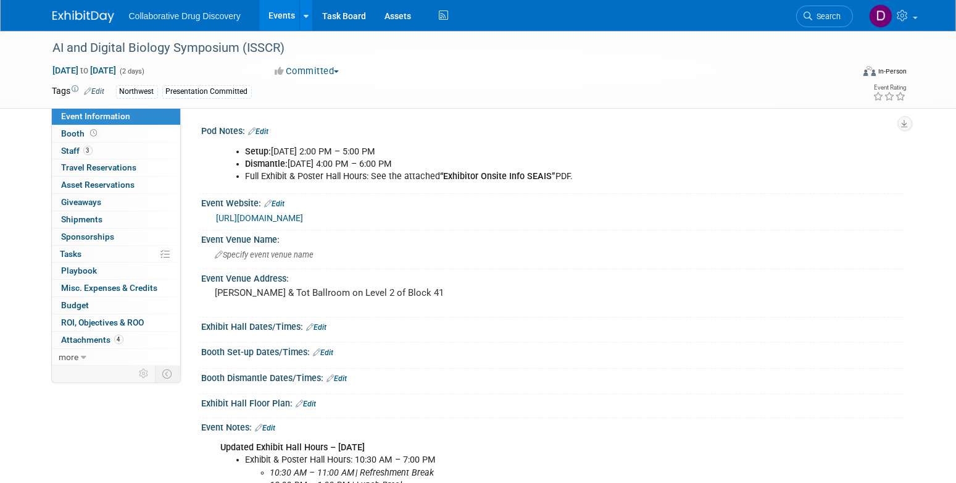
click at [268, 151] on b "Setup:" at bounding box center [259, 151] width 26 height 10
click at [269, 151] on b "Setup:" at bounding box center [259, 151] width 26 height 10
click at [333, 154] on li "Setup: [DATE] 2:00 PM – 5:00 PM" at bounding box center [503, 152] width 515 height 12
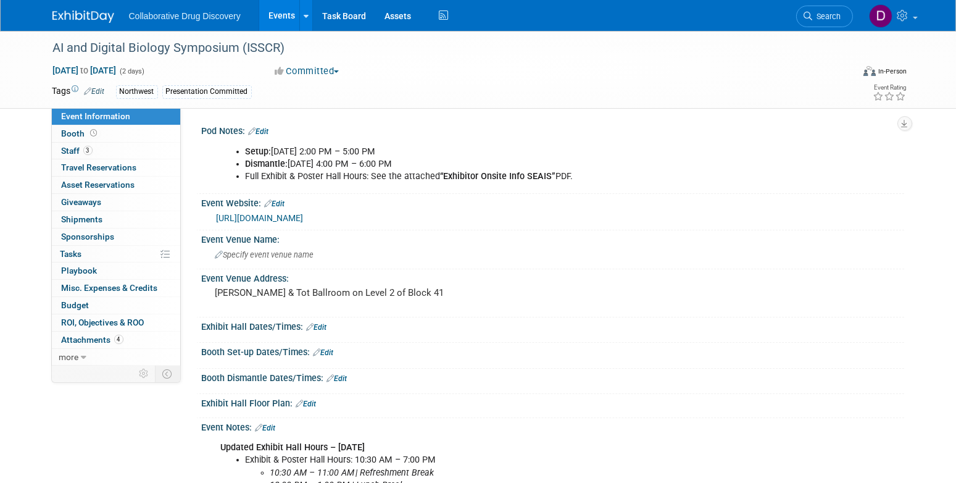
click at [305, 167] on li "Dismantle: [DATE] 4:00 PM – 6:00 PM" at bounding box center [503, 164] width 515 height 12
click at [386, 175] on li "Full Exhibit & Poster Hall Hours: See the attached “Exhibitor Onsite Info SEAIS…" at bounding box center [503, 176] width 515 height 12
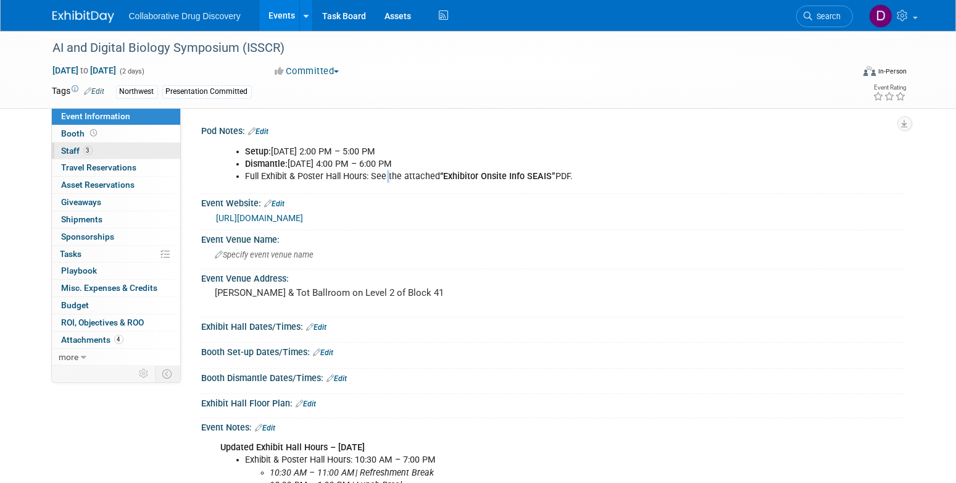
click at [141, 157] on link "3 Staff 3" at bounding box center [116, 151] width 128 height 17
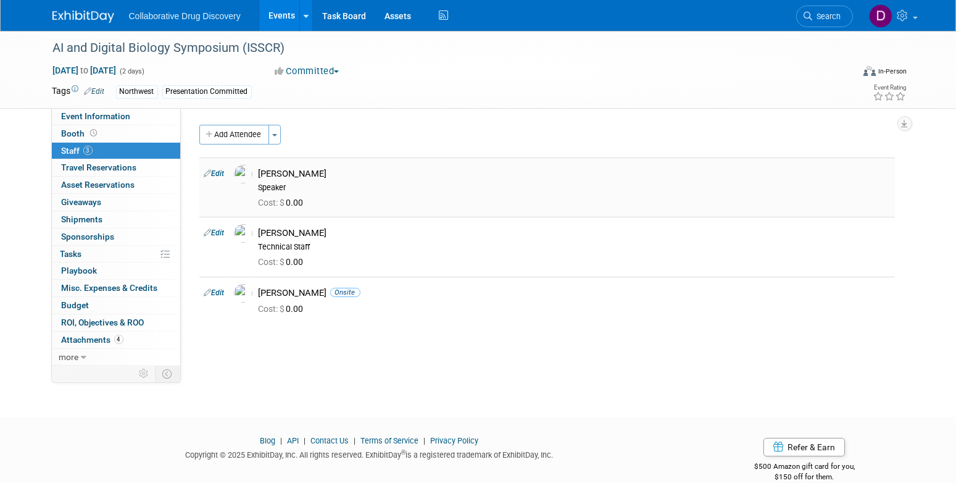
click at [270, 173] on div "[PERSON_NAME]" at bounding box center [575, 174] width 632 height 12
click at [277, 291] on div "[PERSON_NAME] Onsite" at bounding box center [575, 293] width 632 height 12
click at [221, 293] on link "Edit" at bounding box center [214, 292] width 20 height 9
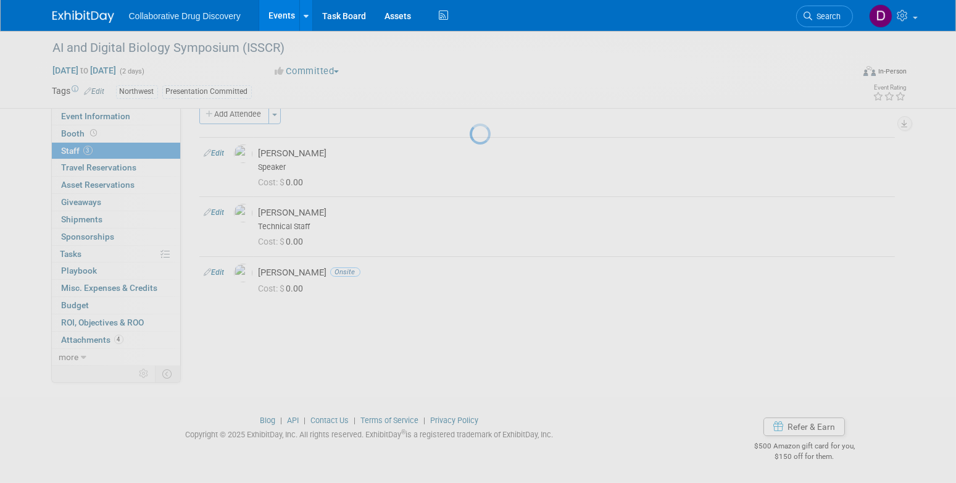
select select "d3453ca2-6230-47ba-9227-1a87b888d8b6"
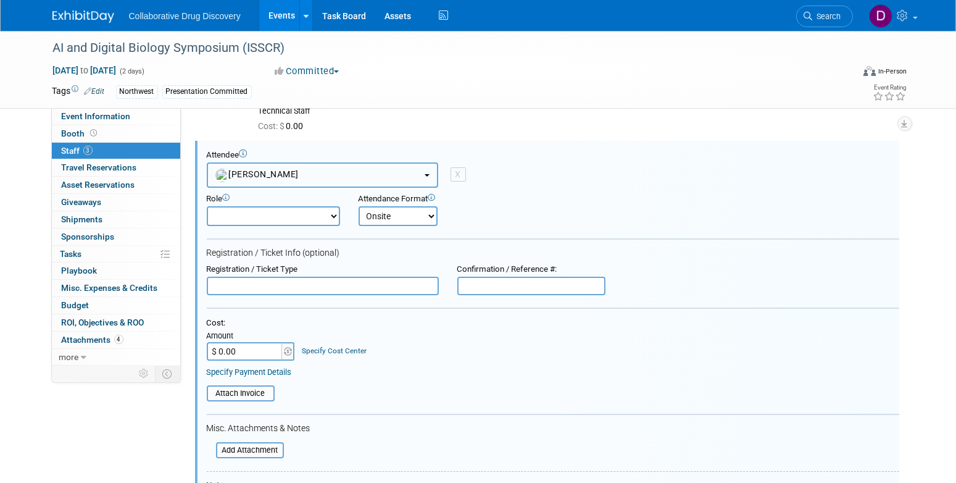
click at [272, 170] on span "[PERSON_NAME]" at bounding box center [257, 174] width 84 height 10
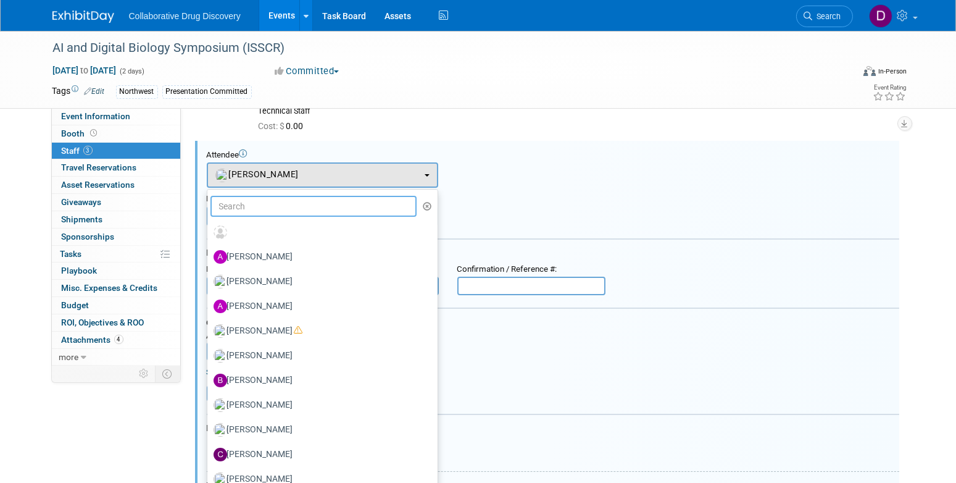
click at [302, 209] on input "text" at bounding box center [314, 206] width 207 height 21
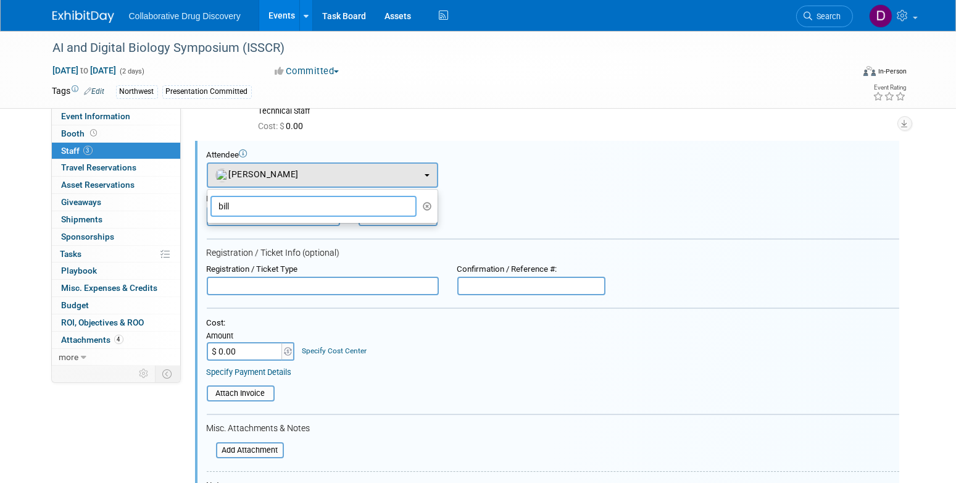
click at [276, 210] on input "bill" at bounding box center [314, 206] width 207 height 21
click at [275, 210] on input "bill" at bounding box center [314, 206] width 207 height 21
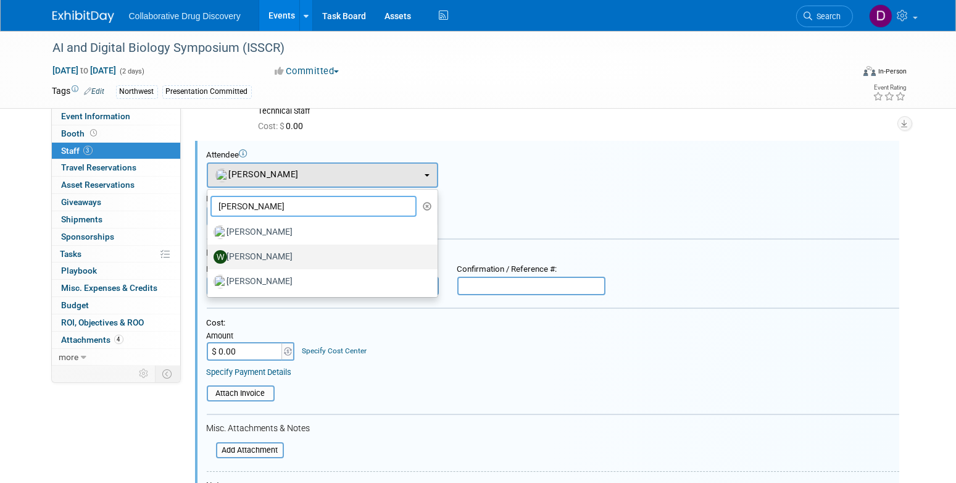
type input "[PERSON_NAME]"
click at [228, 253] on label "[PERSON_NAME]" at bounding box center [320, 257] width 212 height 20
click at [209, 253] on input "[PERSON_NAME]" at bounding box center [205, 255] width 8 height 8
select select "3b1c83e3-f372-4631-9346-f544dda1d68d"
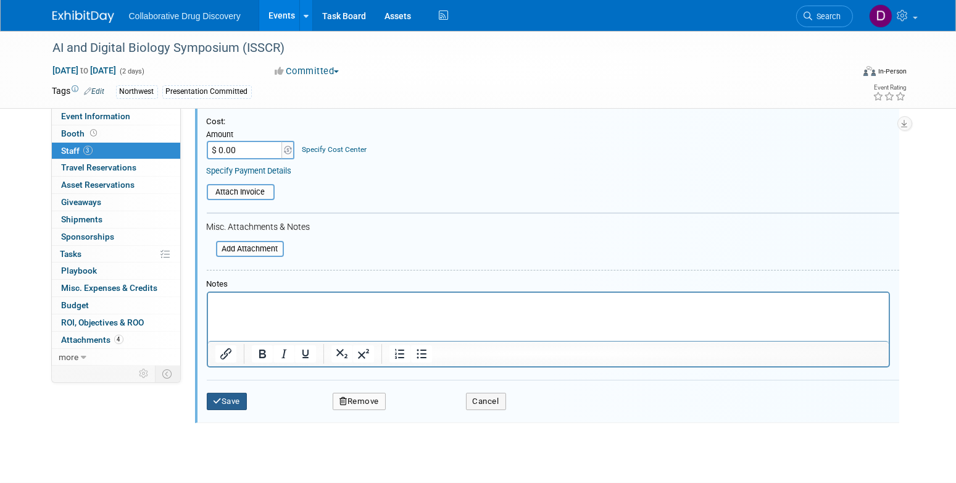
click at [219, 398] on icon "submit" at bounding box center [218, 401] width 9 height 8
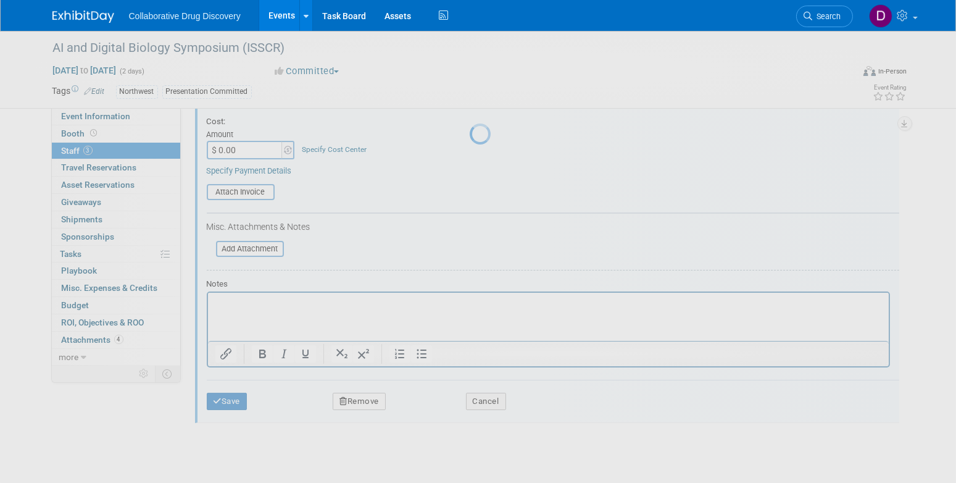
scroll to position [20, 0]
